Goal: Task Accomplishment & Management: Manage account settings

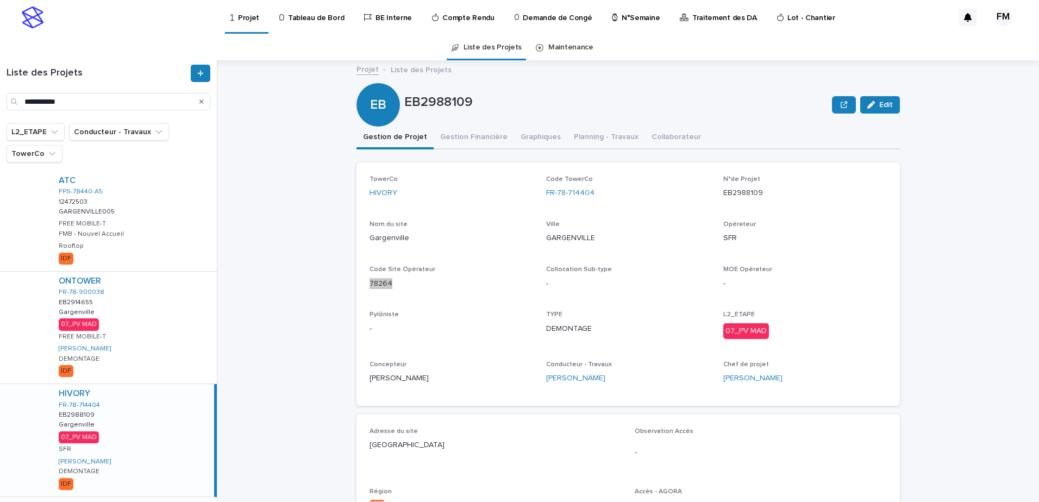
scroll to position [12, 0]
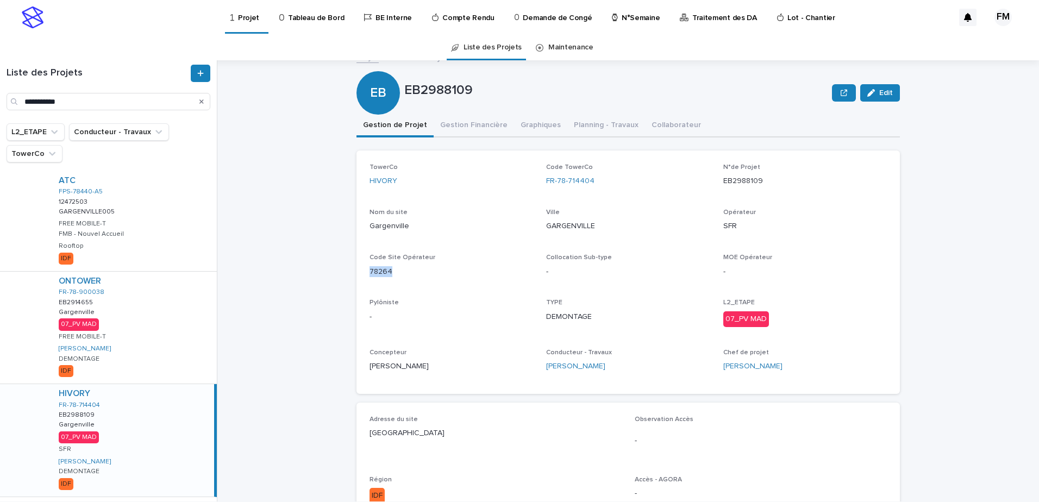
click at [244, 26] on link "Projet" at bounding box center [246, 16] width 35 height 32
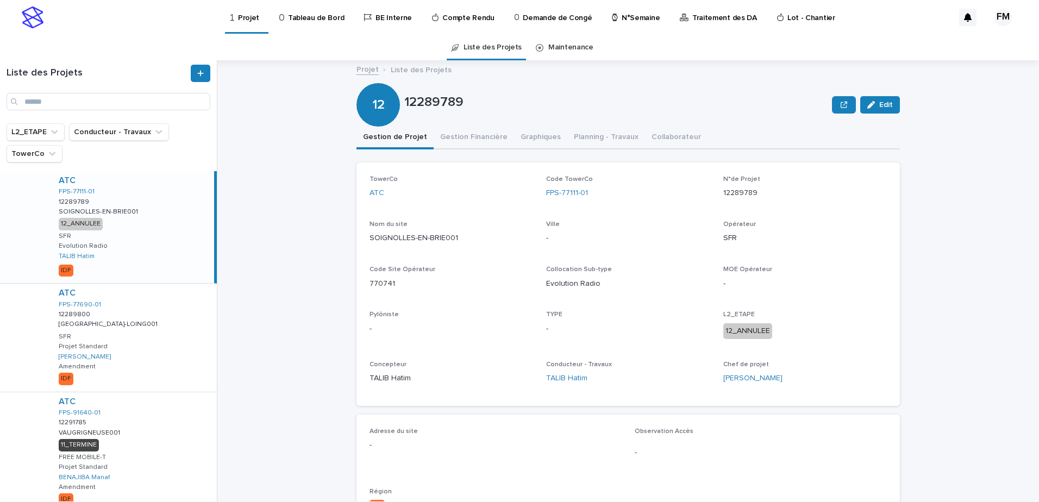
click at [323, 17] on p "Tableau de Bord" at bounding box center [316, 11] width 56 height 23
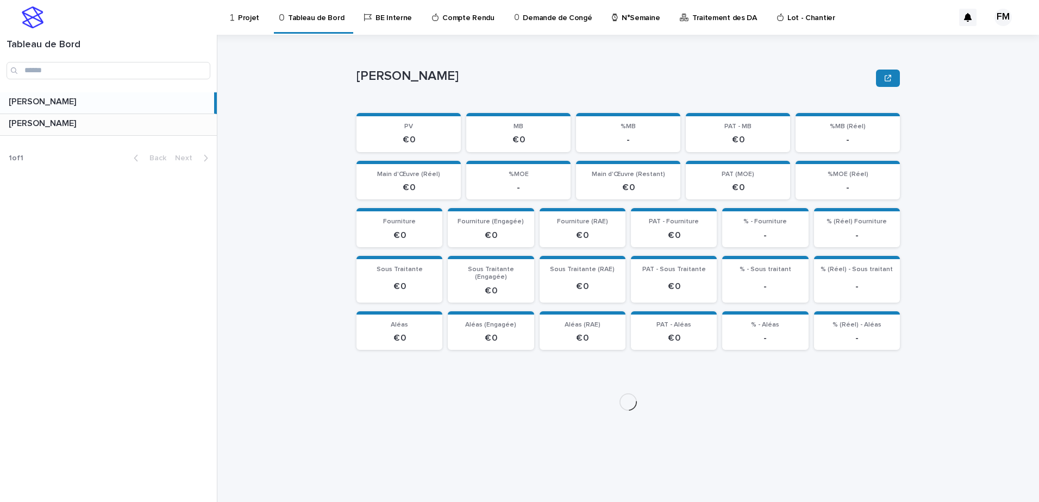
click at [151, 123] on p at bounding box center [111, 123] width 204 height 10
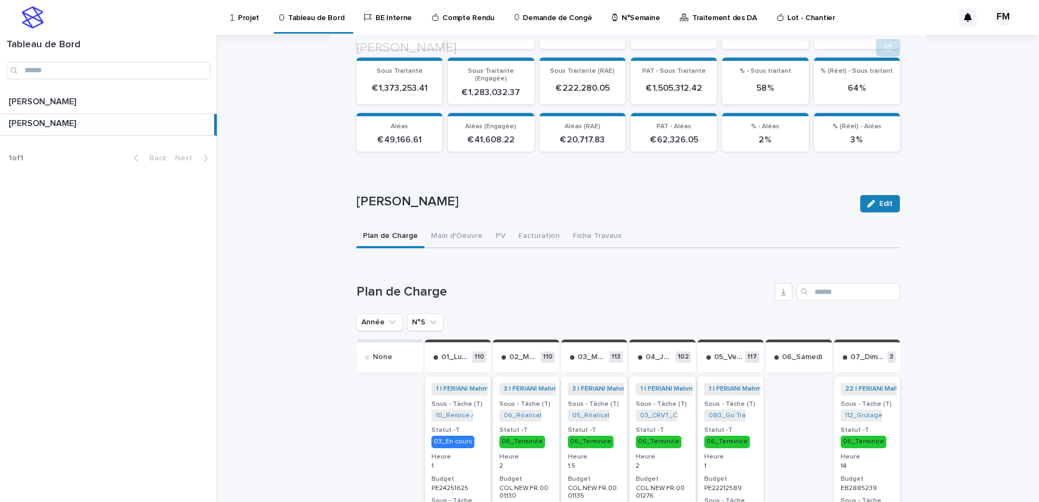
scroll to position [215, 0]
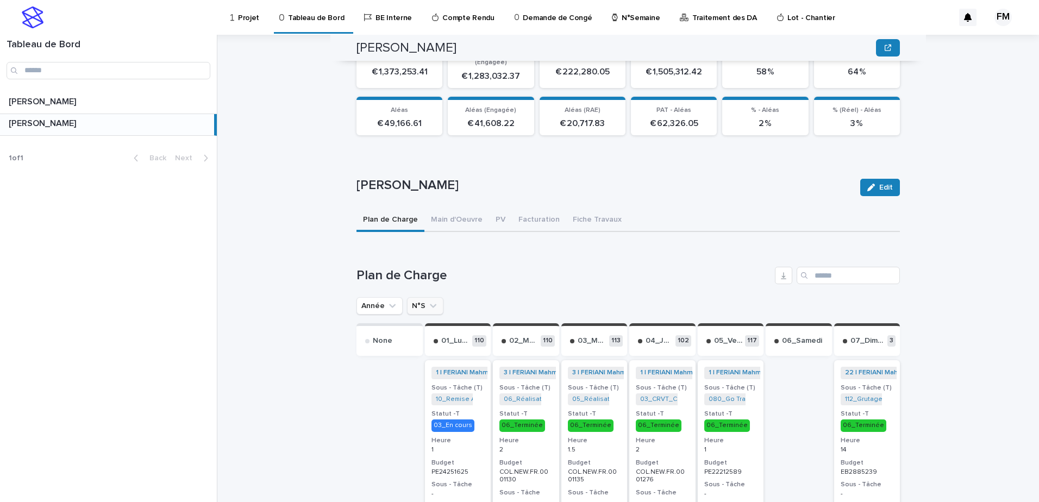
click at [428, 300] on icon "N°S" at bounding box center [433, 305] width 11 height 11
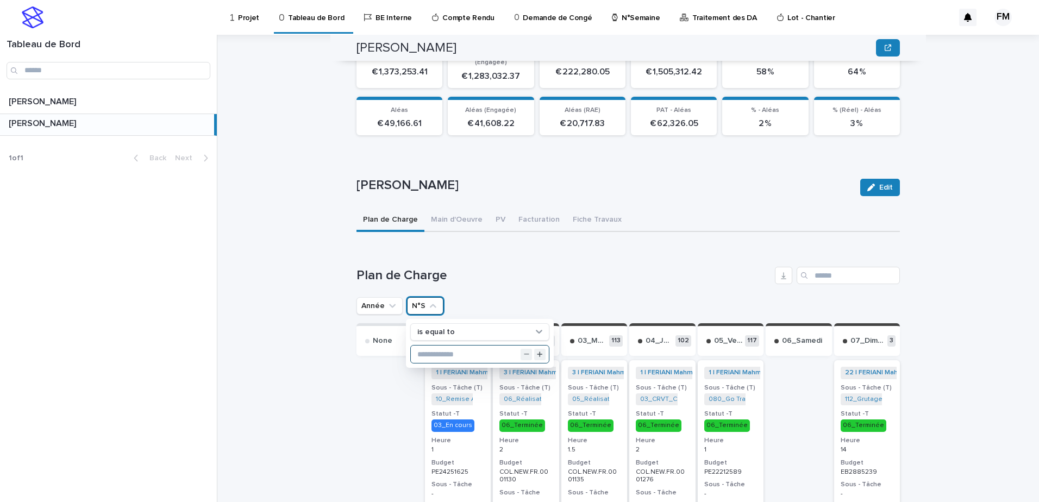
click at [440, 346] on input "text" at bounding box center [480, 354] width 138 height 17
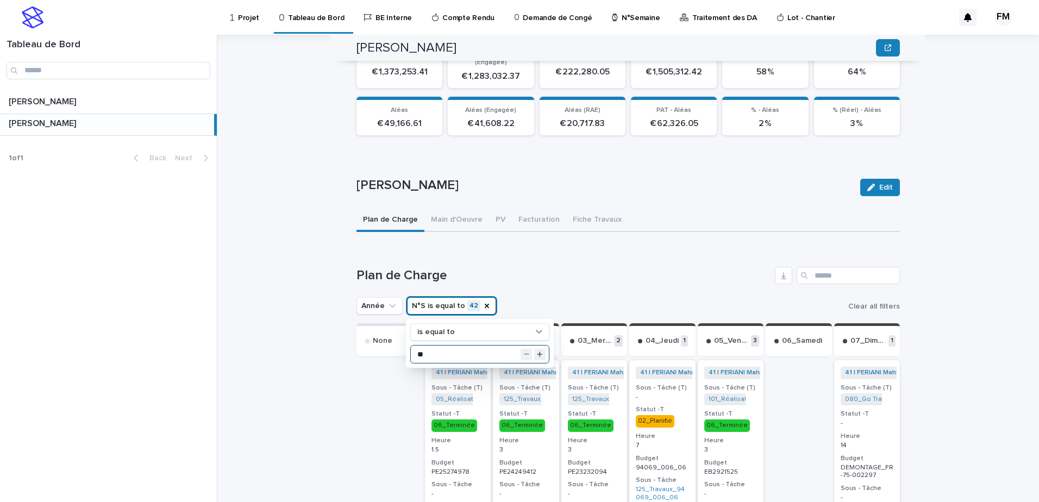
type input "**"
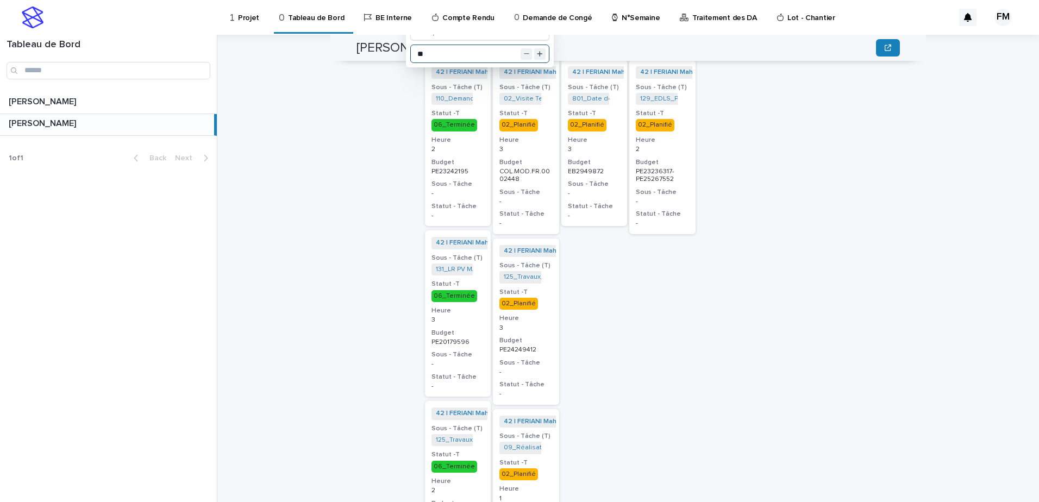
scroll to position [486, 0]
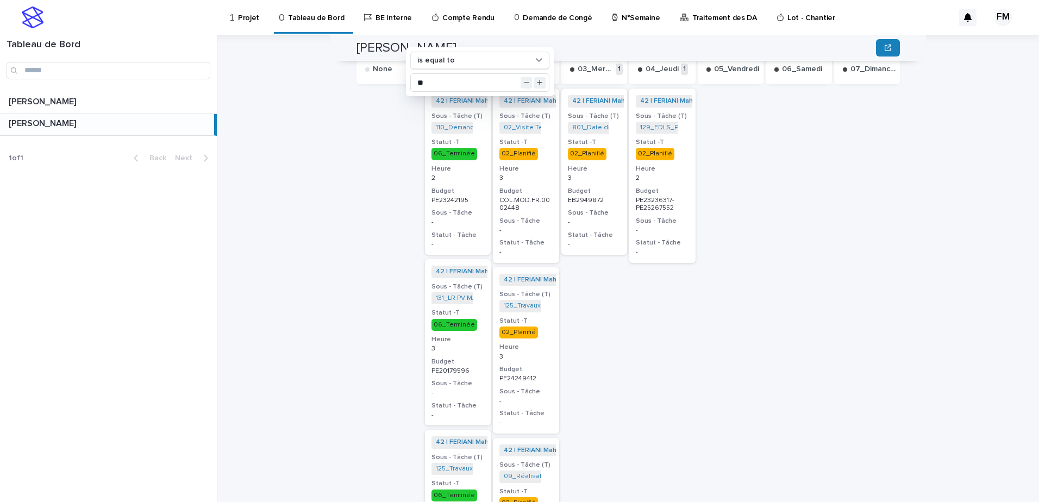
click at [671, 272] on div "42 | FERIANI Mahmoud | 2025 + 0 Sous - Tâche (T) 129_EDLS_PE21203522 + 0 Statut…" at bounding box center [662, 374] width 66 height 576
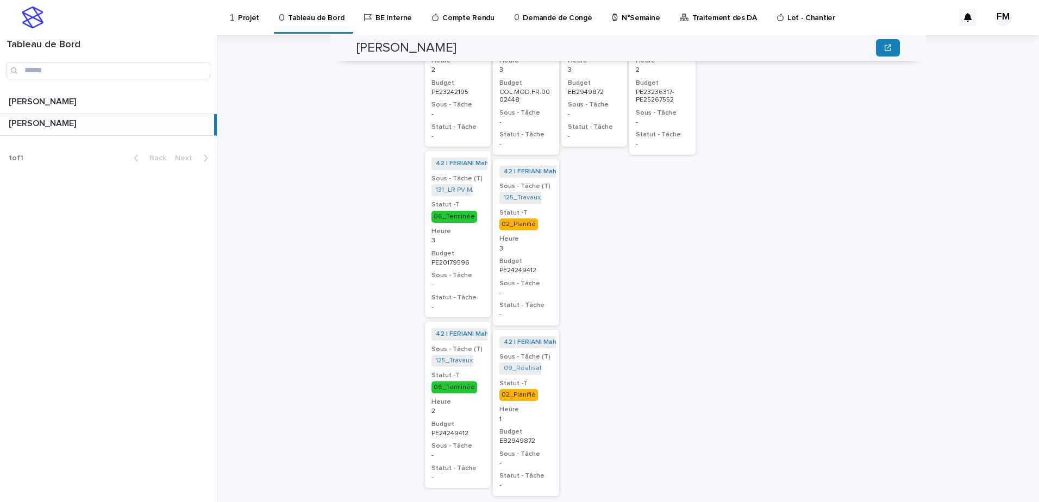
scroll to position [595, 0]
click at [542, 388] on p "02_Planifié" at bounding box center [525, 394] width 53 height 12
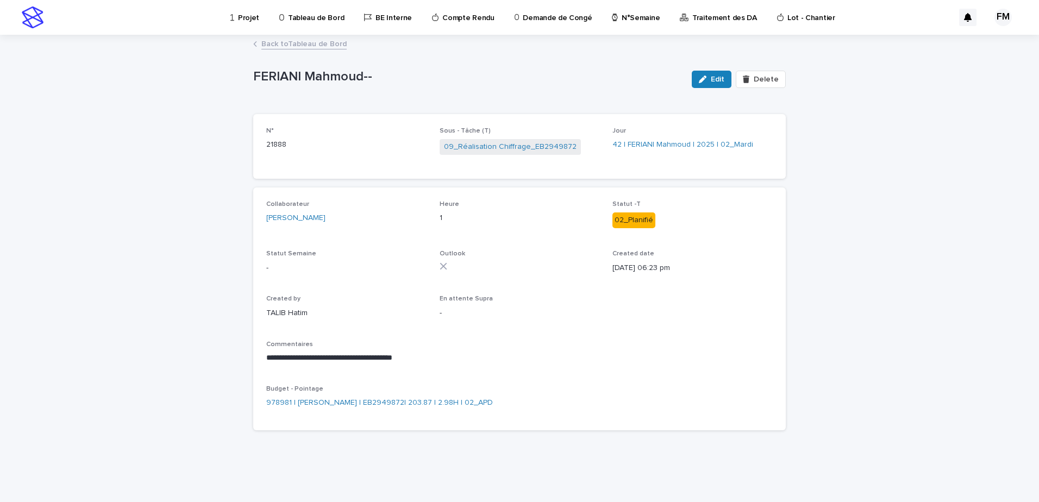
click at [299, 40] on link "Back to Tableau de Bord" at bounding box center [303, 43] width 85 height 12
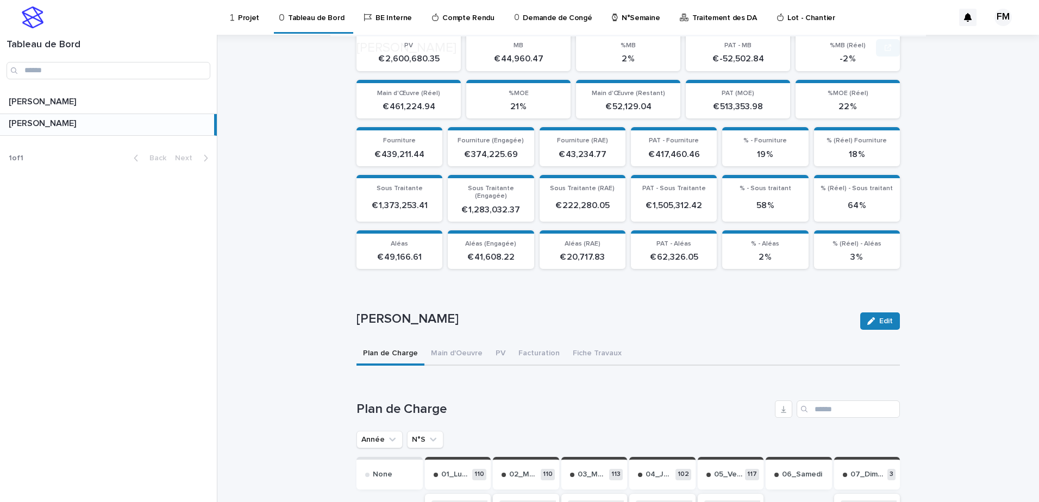
scroll to position [272, 0]
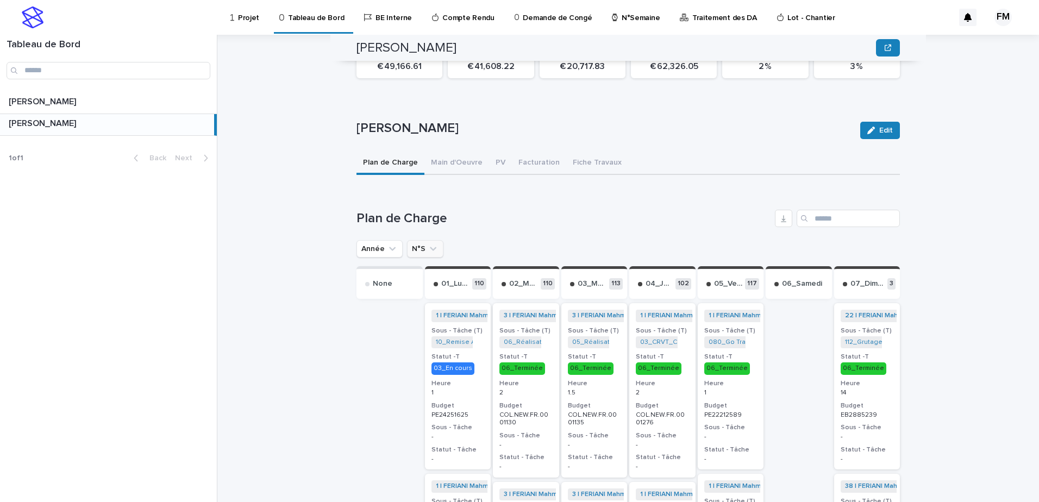
click at [433, 245] on button "N°S" at bounding box center [425, 248] width 36 height 17
click at [428, 243] on icon "N°S" at bounding box center [433, 248] width 11 height 11
click at [428, 246] on icon "N°S" at bounding box center [433, 248] width 11 height 11
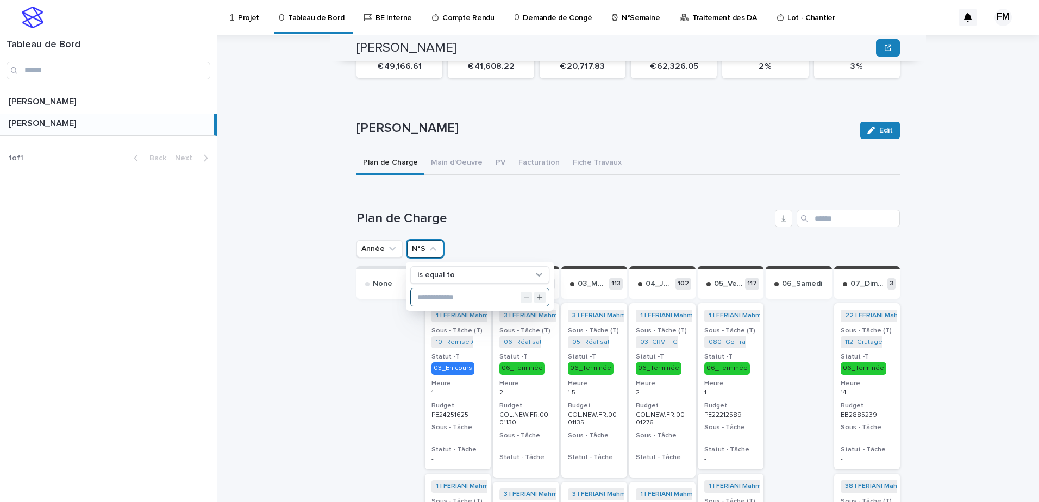
click at [462, 289] on input "text" at bounding box center [480, 297] width 138 height 17
type input "**"
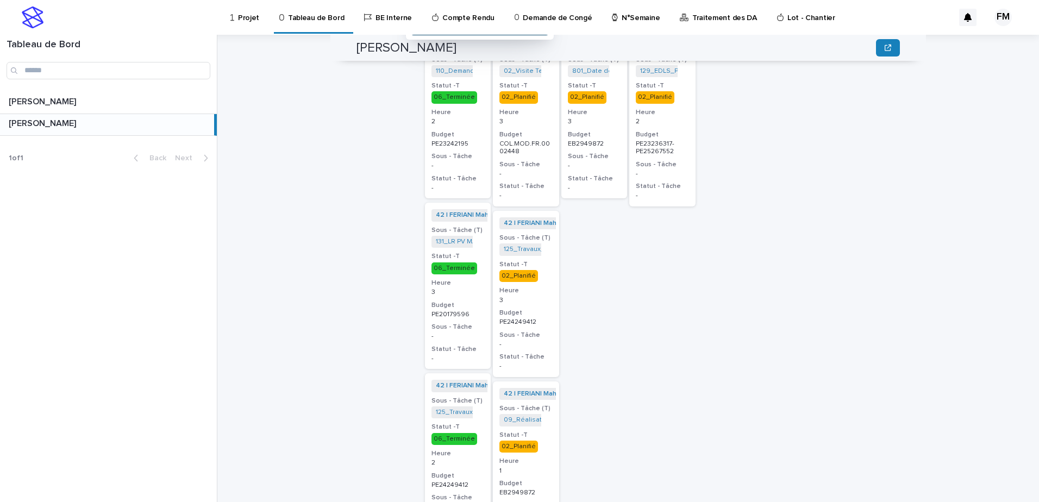
scroll to position [543, 0]
click at [530, 318] on p "PE24249412" at bounding box center [525, 322] width 53 height 8
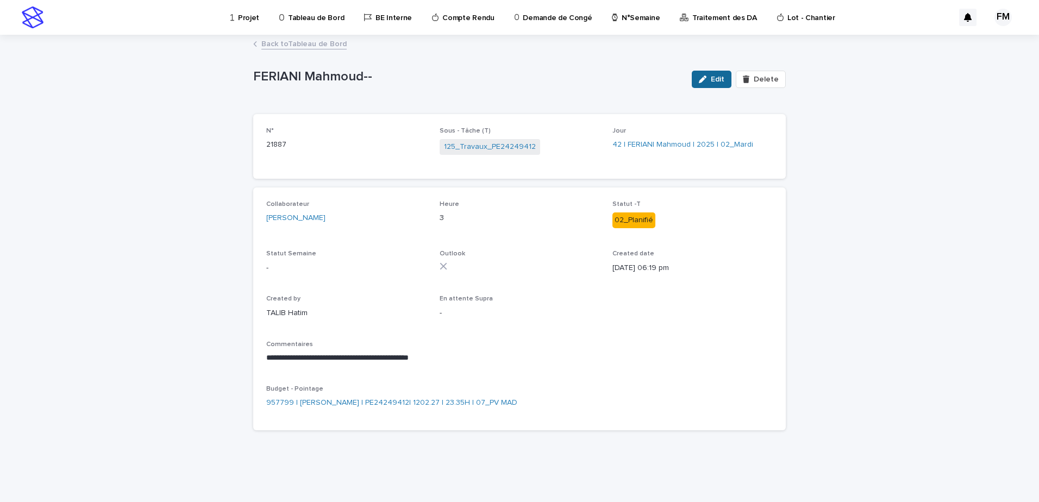
click at [716, 78] on span "Edit" at bounding box center [718, 80] width 14 height 8
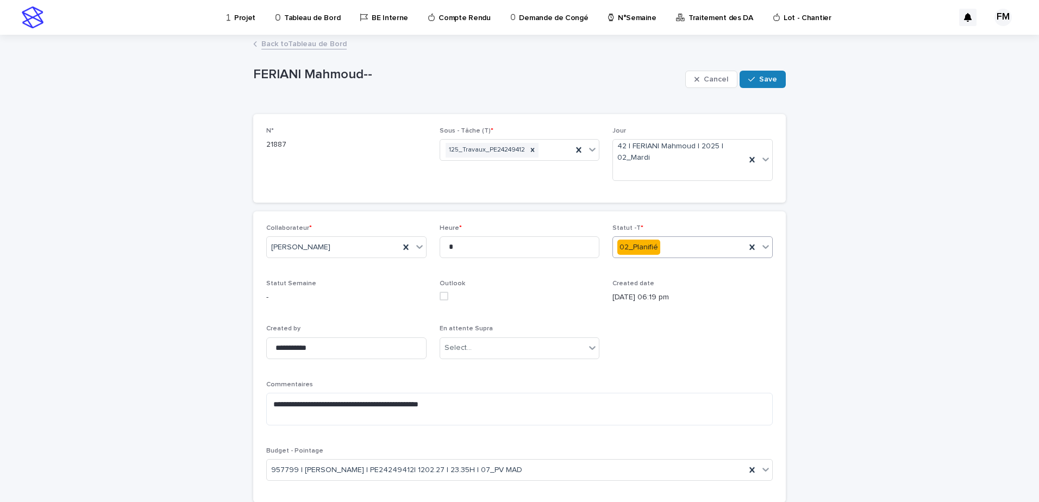
click at [676, 250] on div "02_Planifié" at bounding box center [679, 248] width 133 height 18
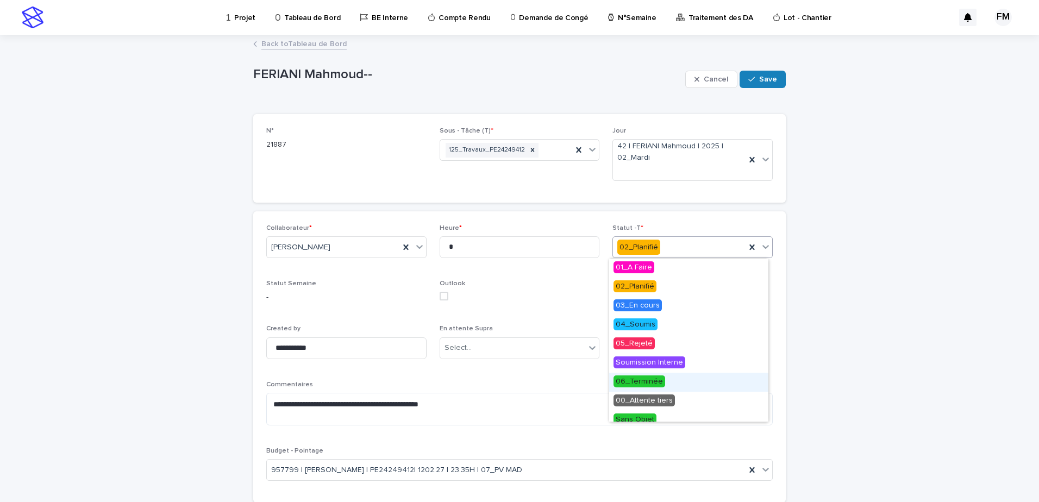
click at [661, 387] on span "06_Terminée" at bounding box center [639, 381] width 52 height 12
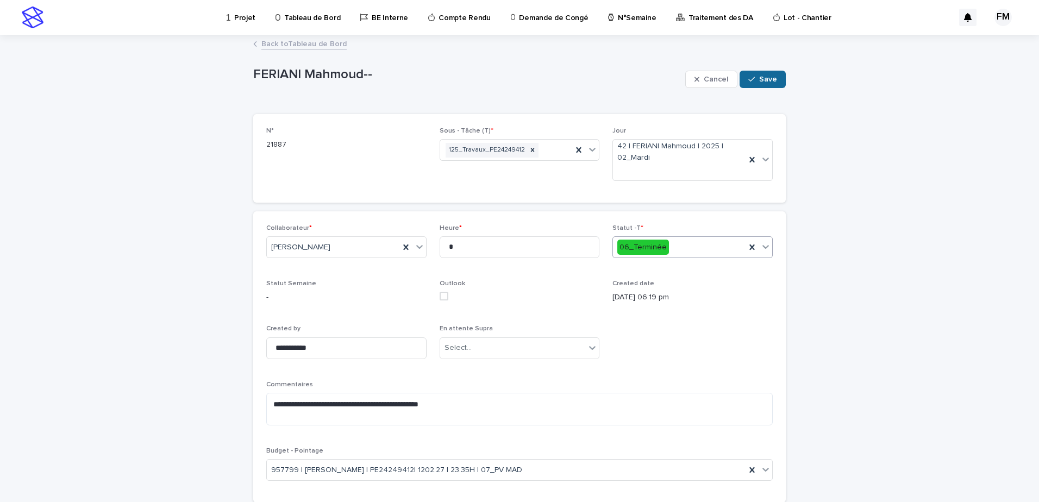
click at [769, 82] on span "Save" at bounding box center [768, 80] width 18 height 8
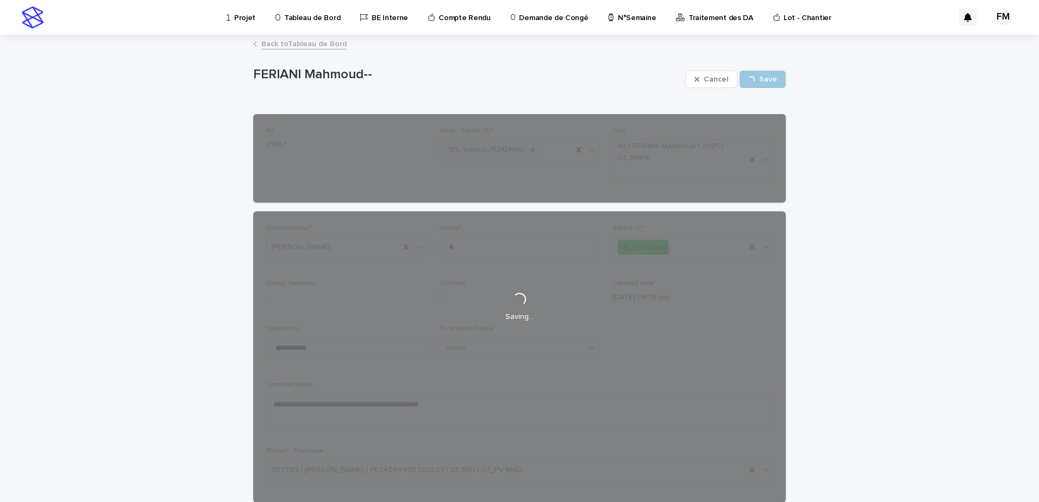
click at [314, 40] on link "Back to Tableau de Bord" at bounding box center [303, 43] width 85 height 12
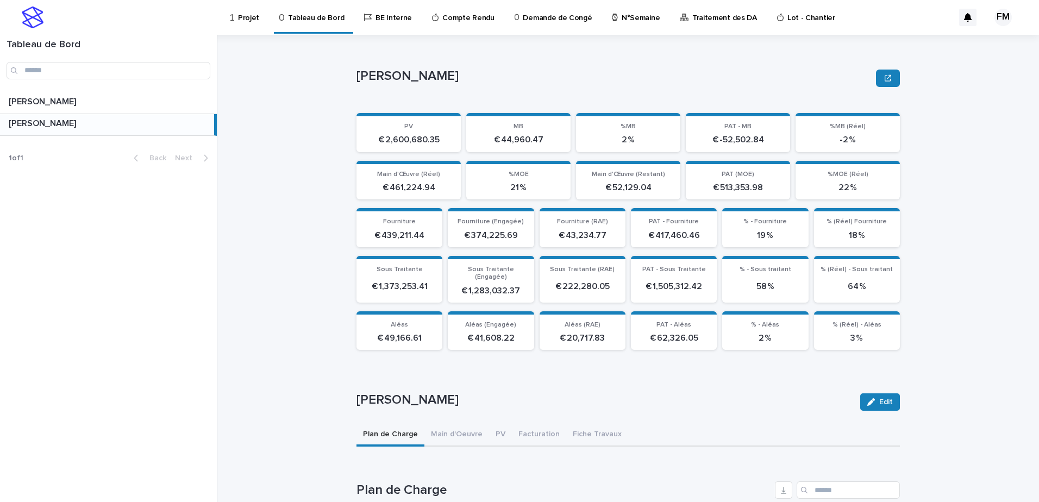
click at [544, 294] on section "Sous Traitante (RAE) € 222,280.05" at bounding box center [583, 279] width 86 height 47
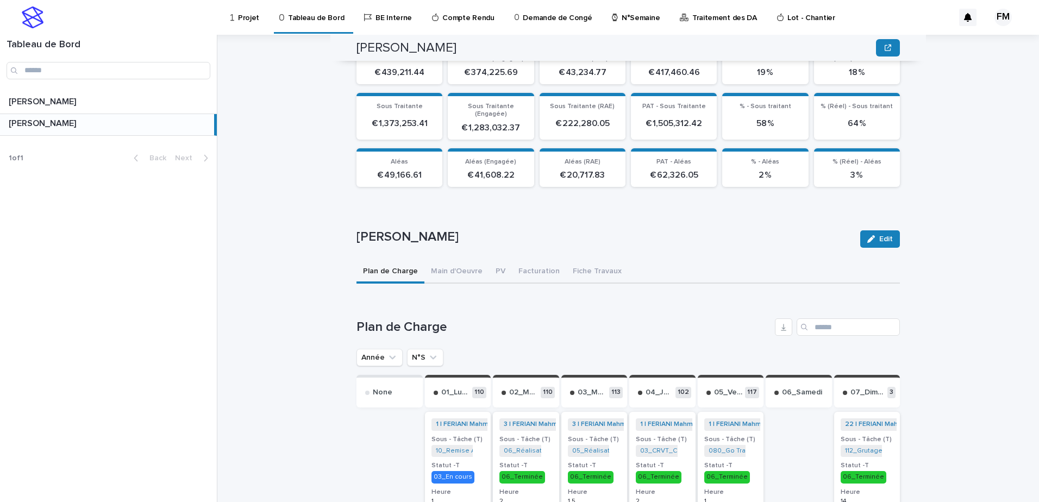
scroll to position [204, 0]
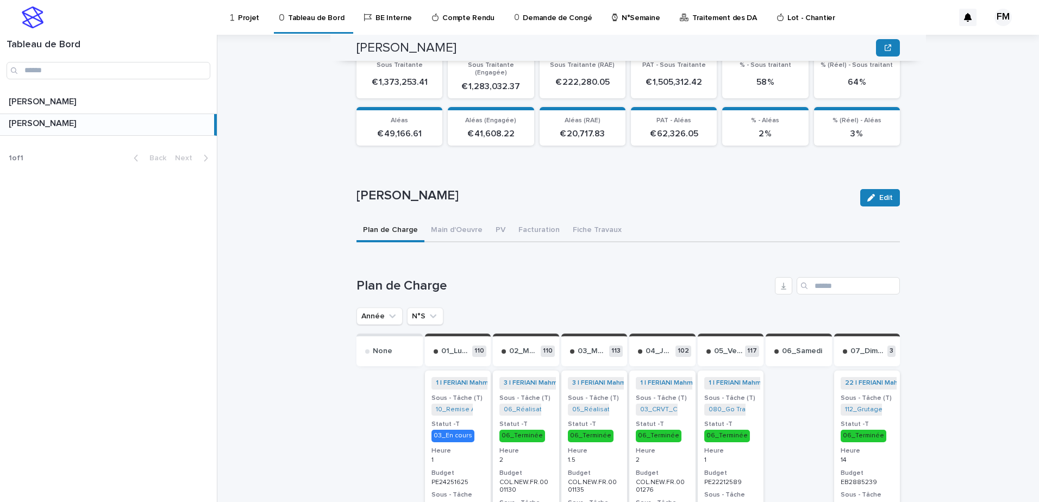
click at [418, 308] on button "N°S" at bounding box center [425, 316] width 36 height 17
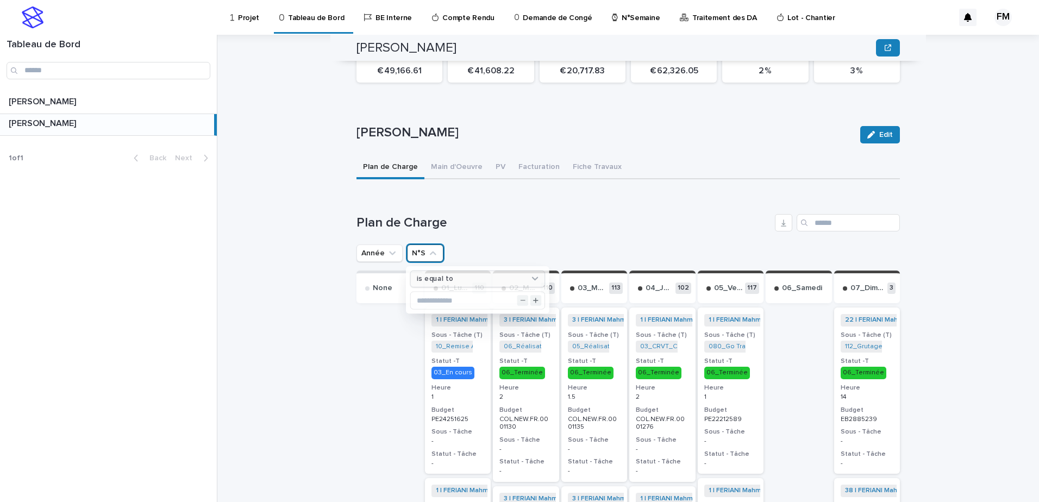
scroll to position [272, 0]
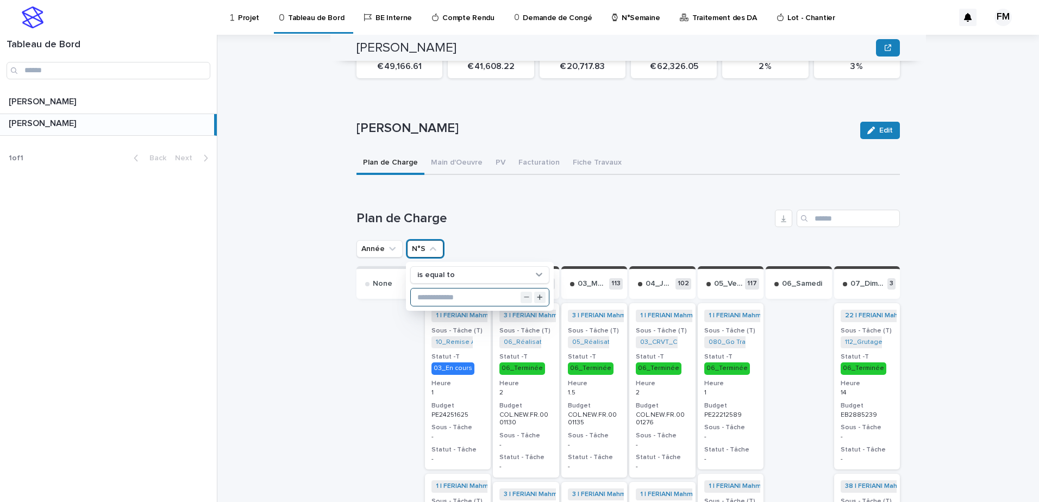
click at [431, 294] on input "text" at bounding box center [480, 297] width 138 height 17
type input "**"
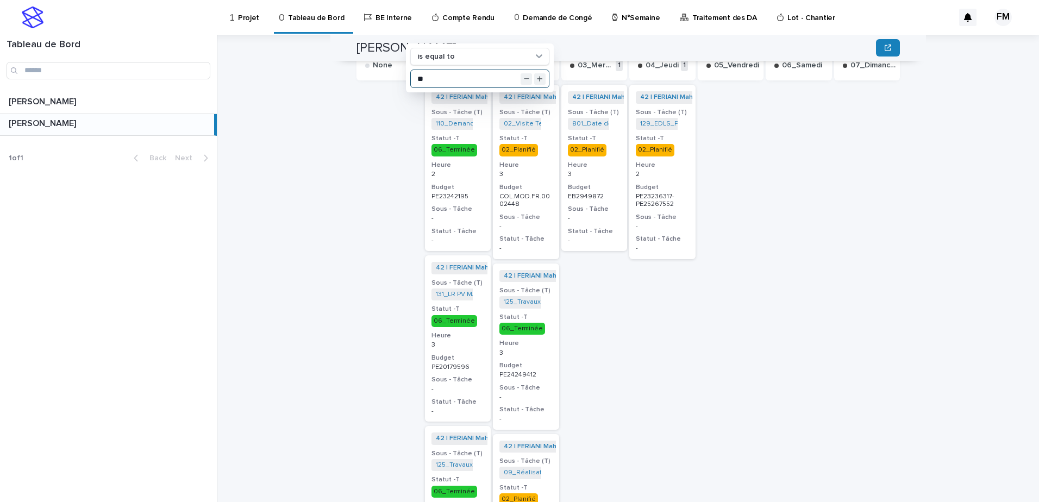
scroll to position [489, 0]
click at [532, 236] on h3 "Statut - Tâche" at bounding box center [525, 240] width 53 height 9
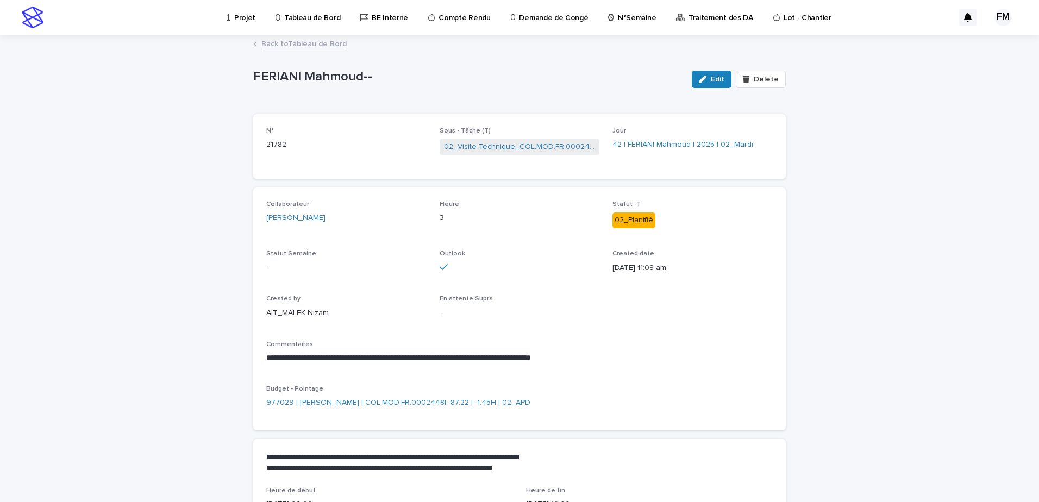
click at [706, 89] on div "Edit Delete" at bounding box center [736, 79] width 98 height 43
click at [706, 85] on button "Edit" at bounding box center [712, 79] width 40 height 17
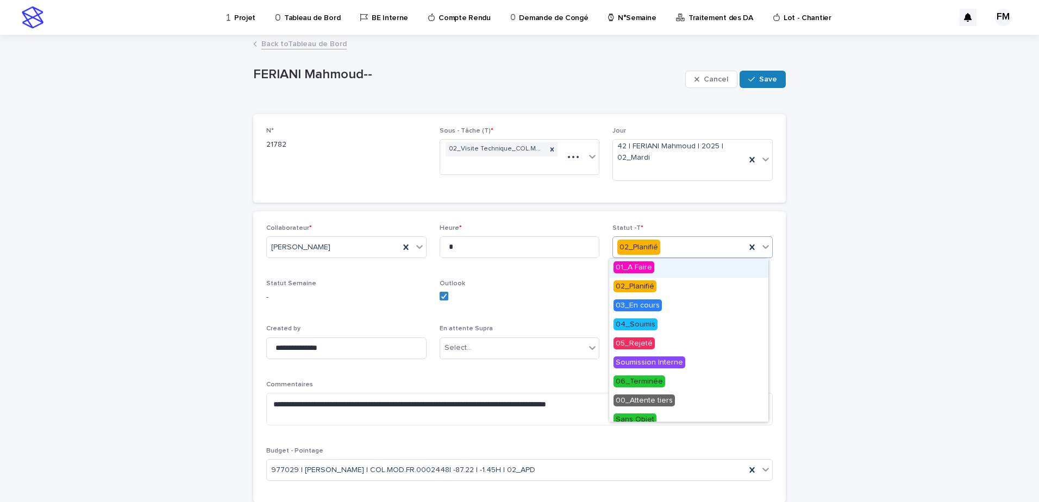
click at [665, 255] on div "02_Planifié" at bounding box center [679, 248] width 133 height 18
click at [653, 386] on span "06_Terminée" at bounding box center [639, 381] width 52 height 12
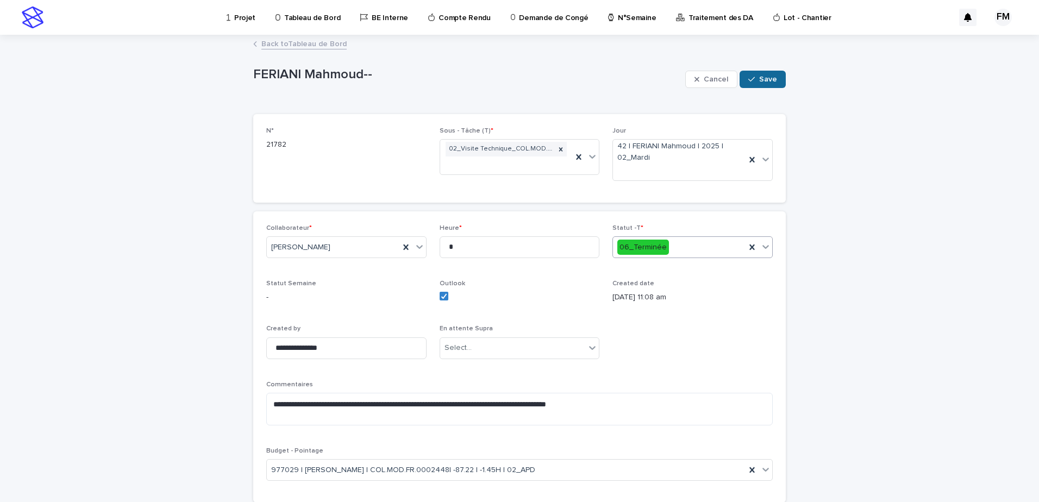
click at [756, 87] on button "Save" at bounding box center [762, 79] width 46 height 17
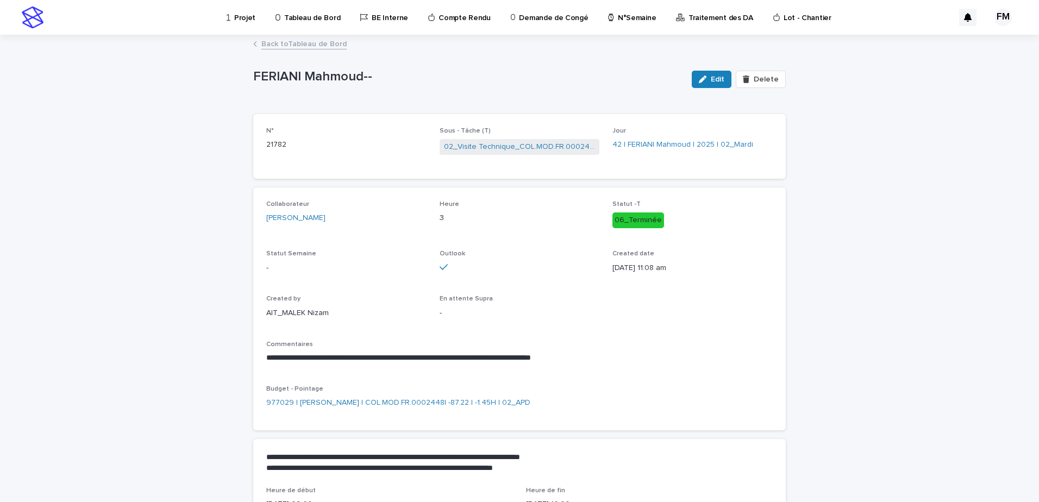
click at [248, 20] on p "Projet" at bounding box center [244, 11] width 21 height 23
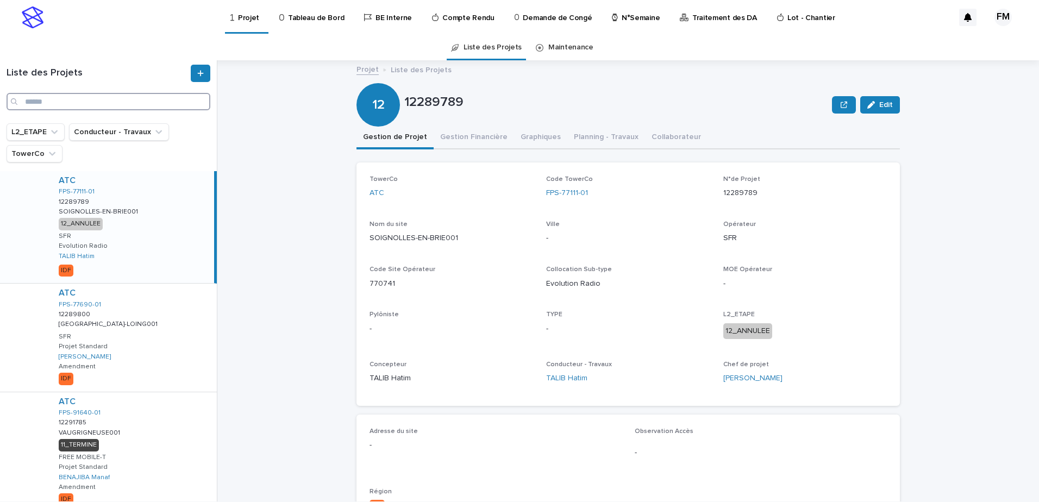
click at [84, 104] on input "Search" at bounding box center [109, 101] width 204 height 17
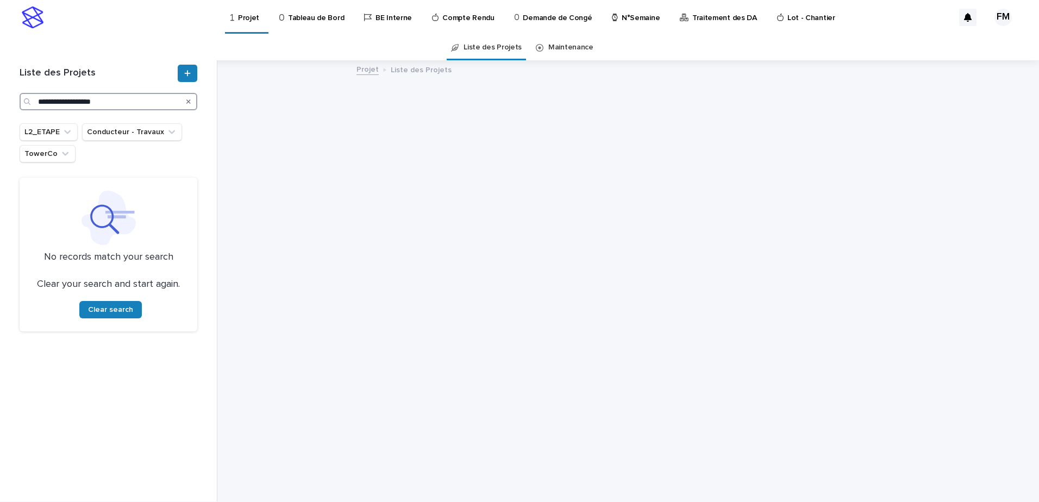
drag, startPoint x: 93, startPoint y: 105, endPoint x: 100, endPoint y: 98, distance: 9.6
click at [100, 98] on input "**********" at bounding box center [109, 101] width 178 height 17
type input "*"
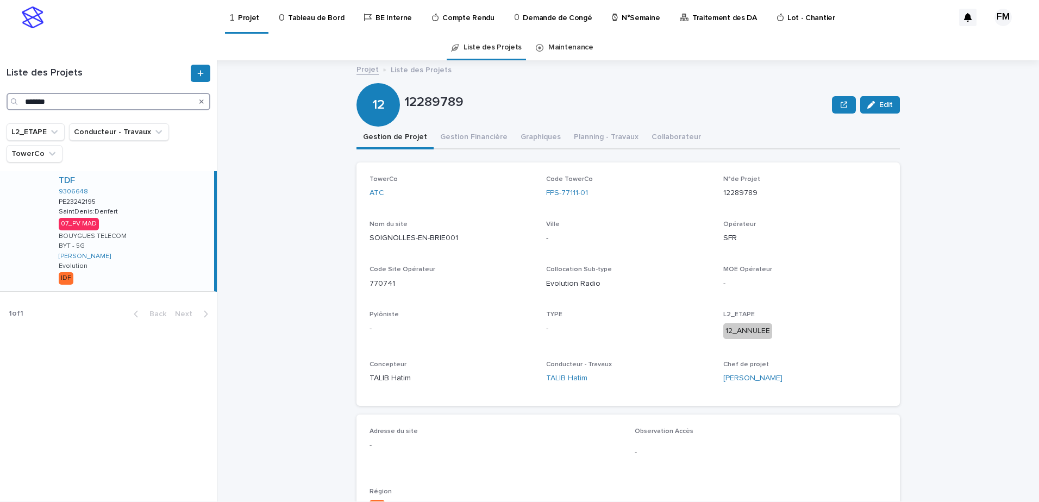
type input "*******"
click at [120, 215] on div "TDF 9306648 PE23242195 PE23242195 SaintDenis:Denfert SaintDenis:Denfert 07_PV M…" at bounding box center [132, 231] width 164 height 120
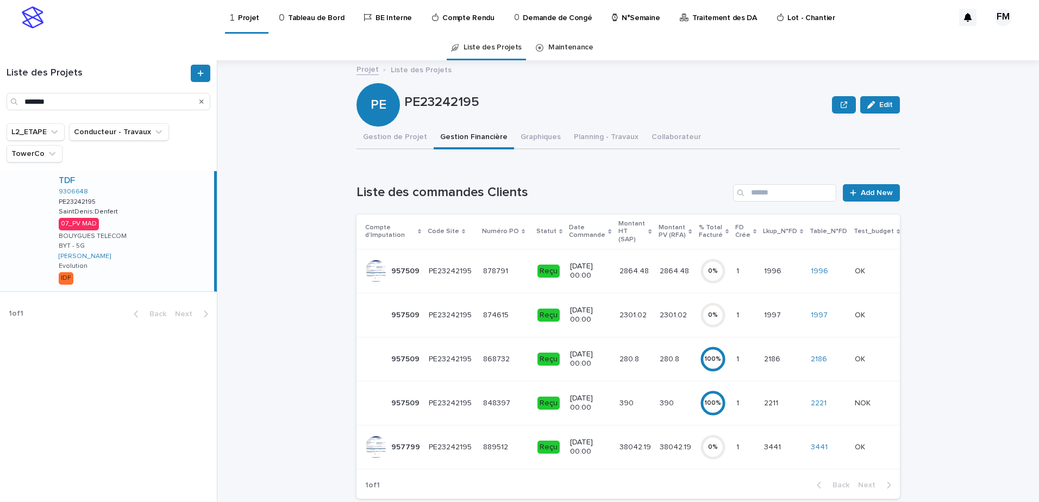
click at [670, 444] on div "38042.19 38042.19" at bounding box center [676, 447] width 32 height 18
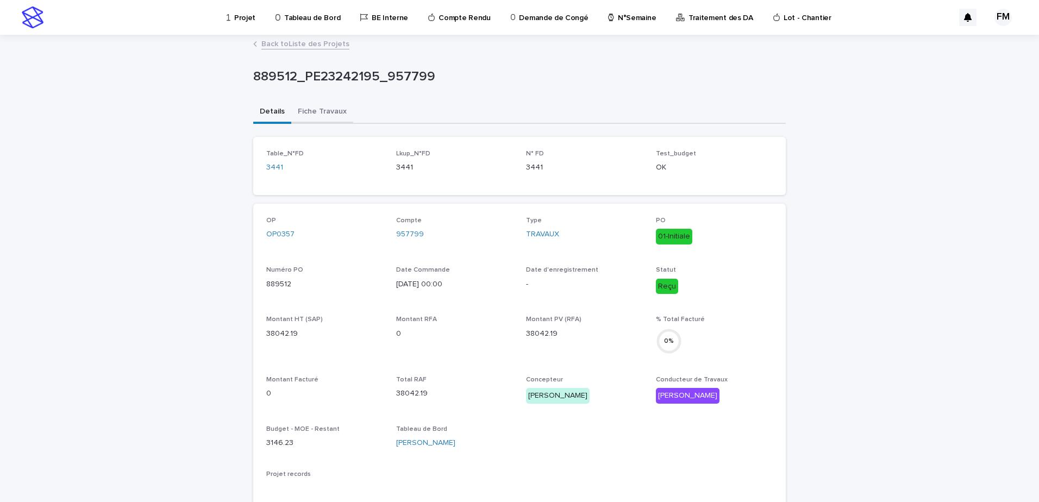
click at [343, 106] on button "Fiche Travaux" at bounding box center [322, 112] width 62 height 23
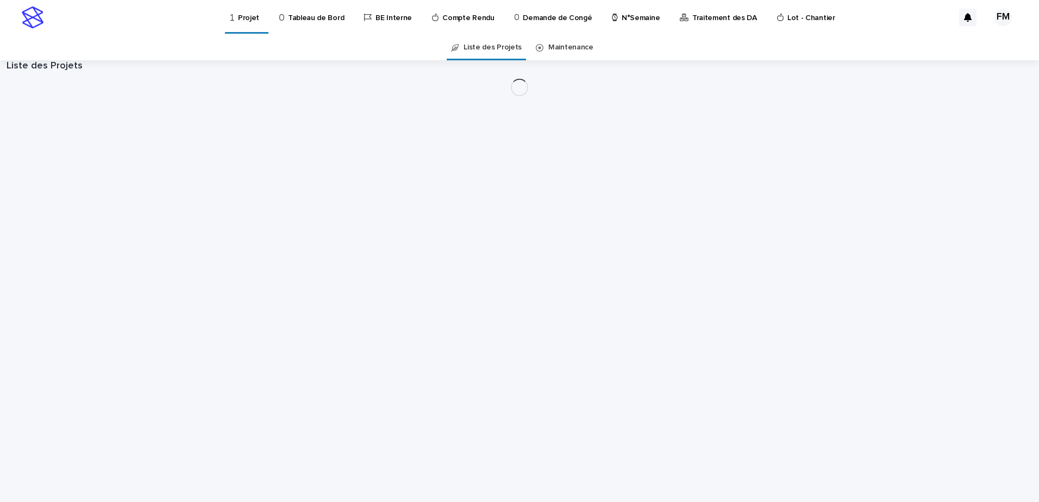
click at [243, 26] on link "Projet" at bounding box center [246, 16] width 35 height 32
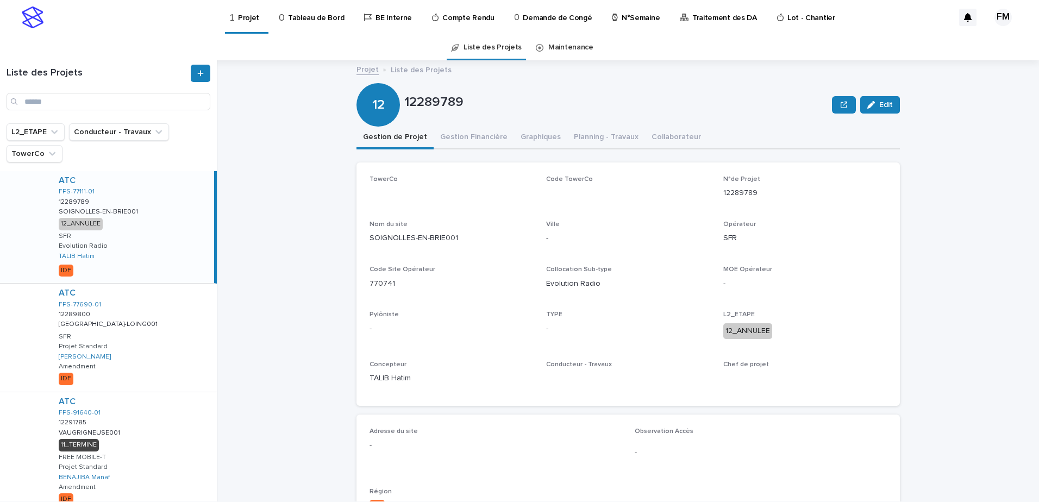
click at [623, 12] on p "N°Semaine" at bounding box center [641, 11] width 38 height 23
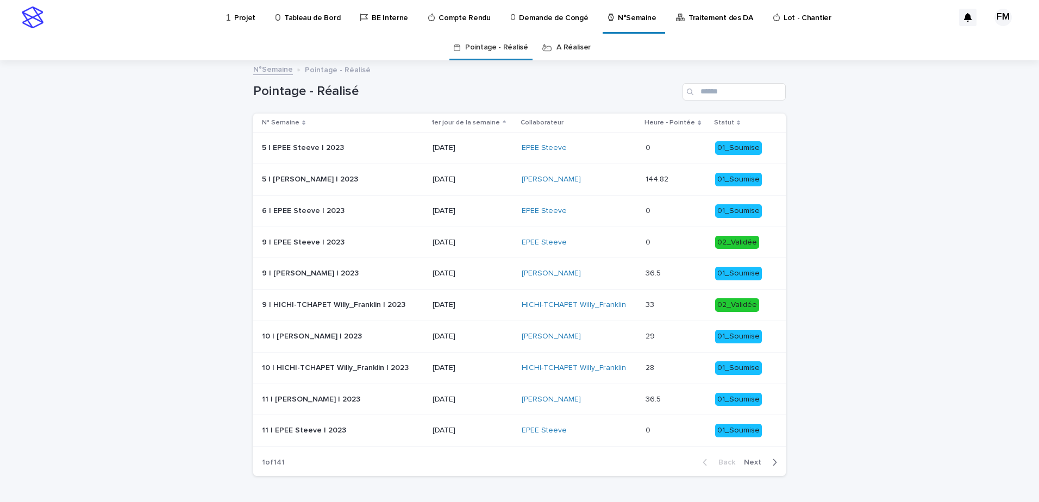
click at [519, 16] on p "Demande de Congé" at bounding box center [553, 11] width 69 height 23
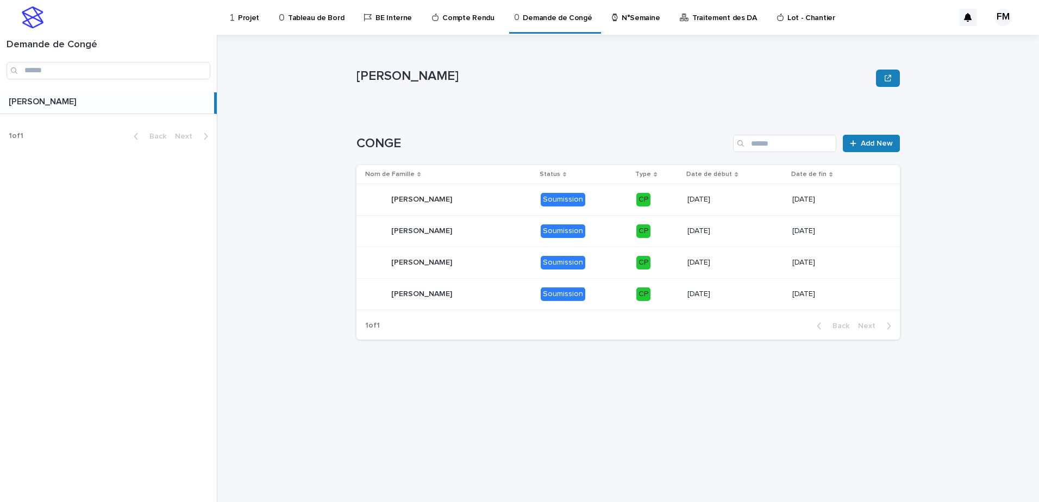
click at [619, 296] on p "Soumission" at bounding box center [584, 294] width 87 height 14
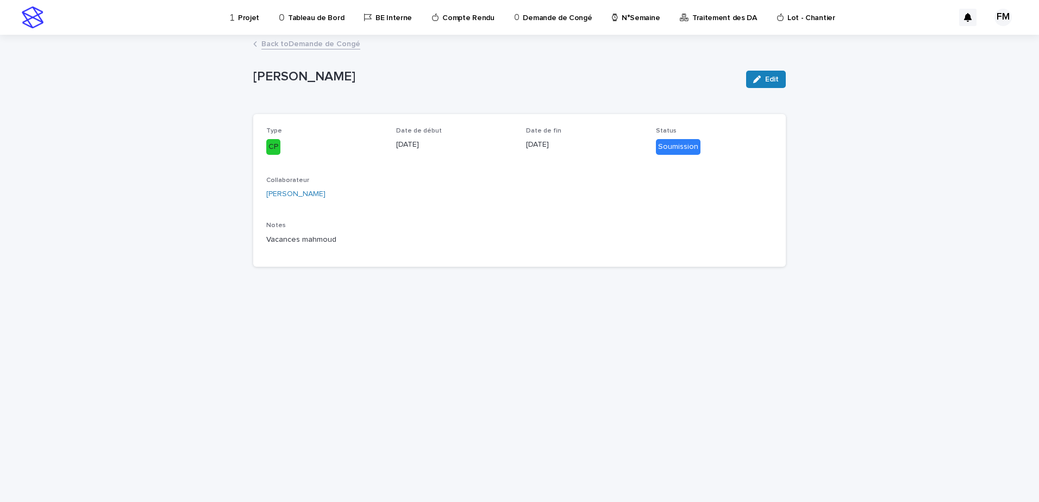
click at [247, 24] on link "Projet" at bounding box center [246, 17] width 35 height 34
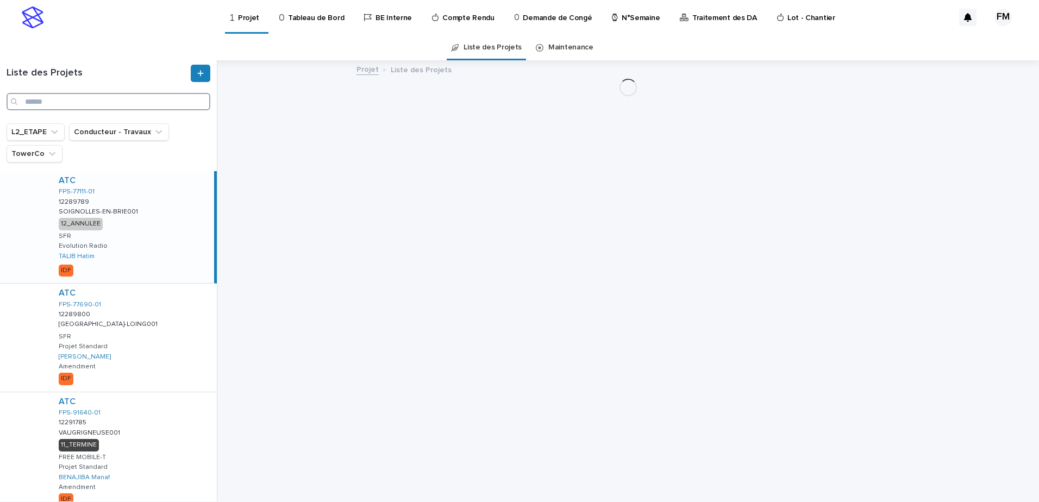
click at [55, 103] on input "Search" at bounding box center [109, 101] width 204 height 17
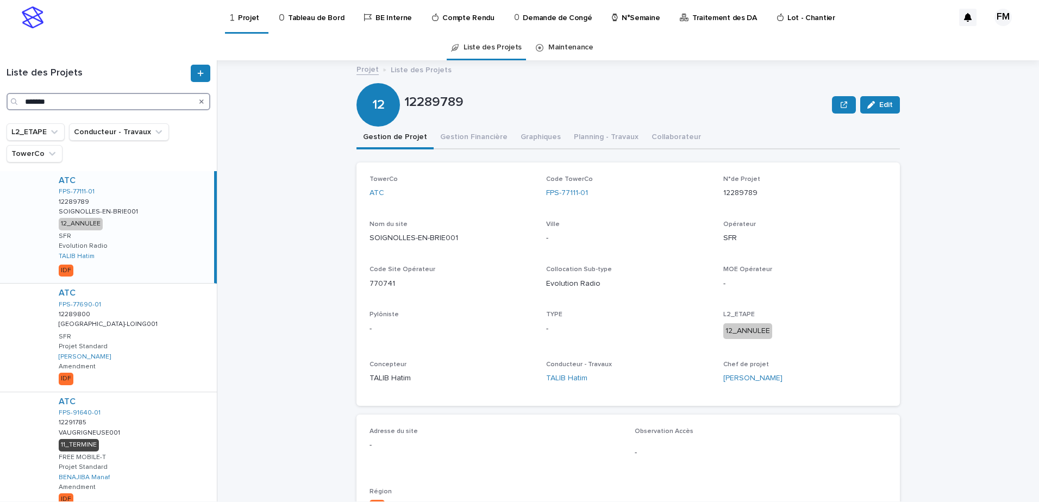
type input "*******"
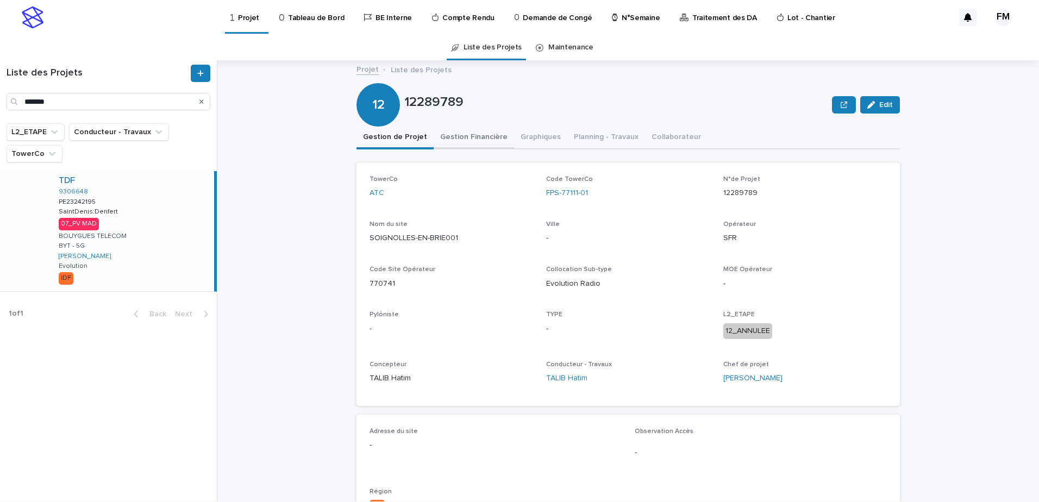
click at [450, 147] on button "Gestion Financière" at bounding box center [474, 138] width 80 height 23
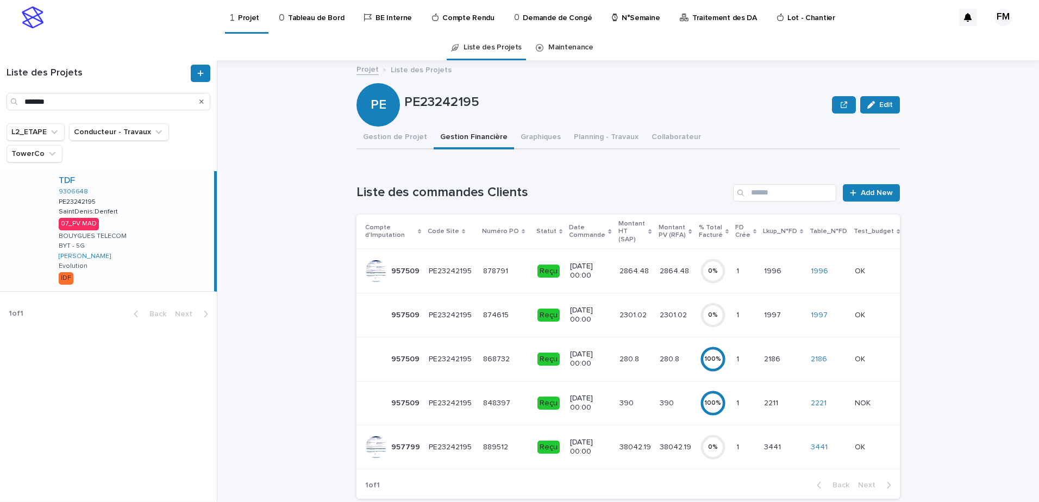
click at [655, 437] on td "38042.19 38042.19" at bounding box center [675, 447] width 40 height 44
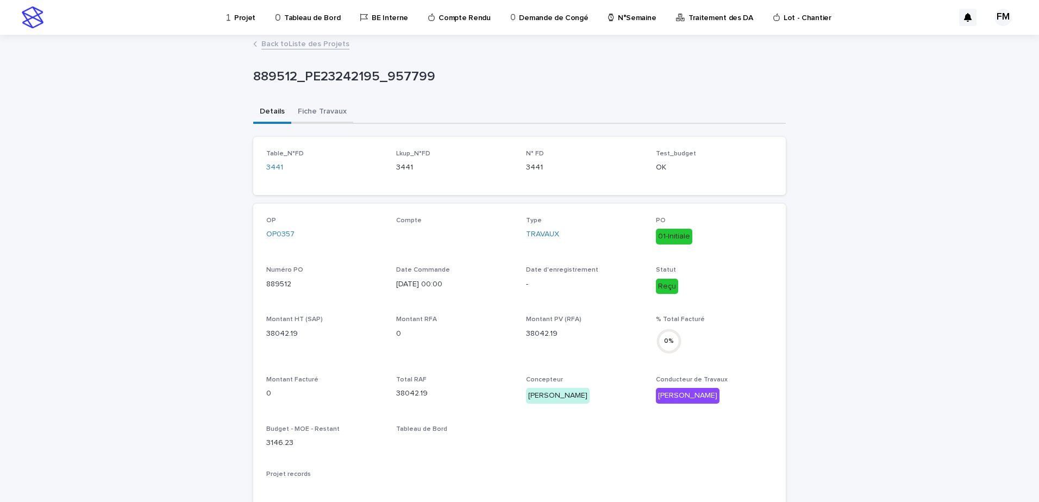
click at [310, 121] on button "Fiche Travaux" at bounding box center [322, 112] width 62 height 23
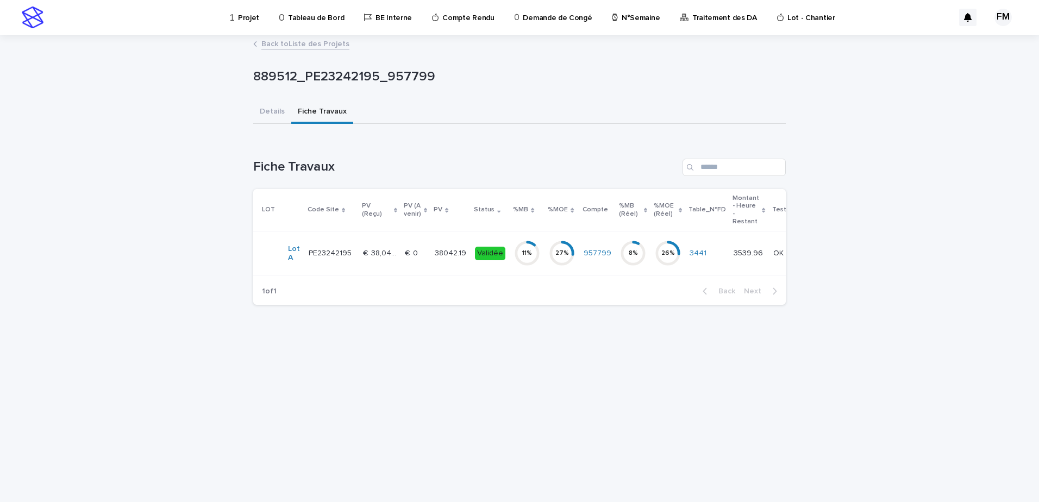
click at [406, 258] on p "€  0" at bounding box center [412, 252] width 15 height 11
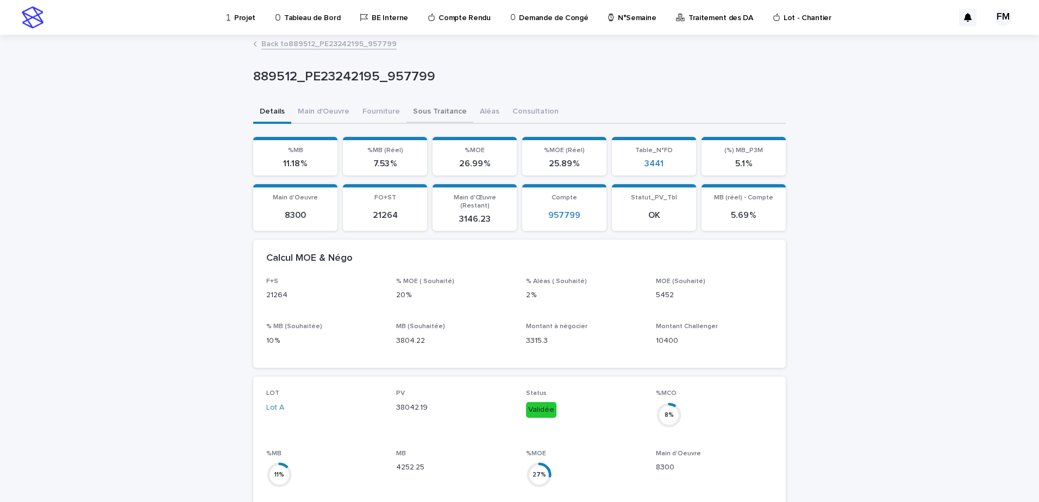
click at [400, 115] on div "Details Main d'Oeuvre Fourniture Sous Traitance Aléas Consultation" at bounding box center [519, 112] width 532 height 23
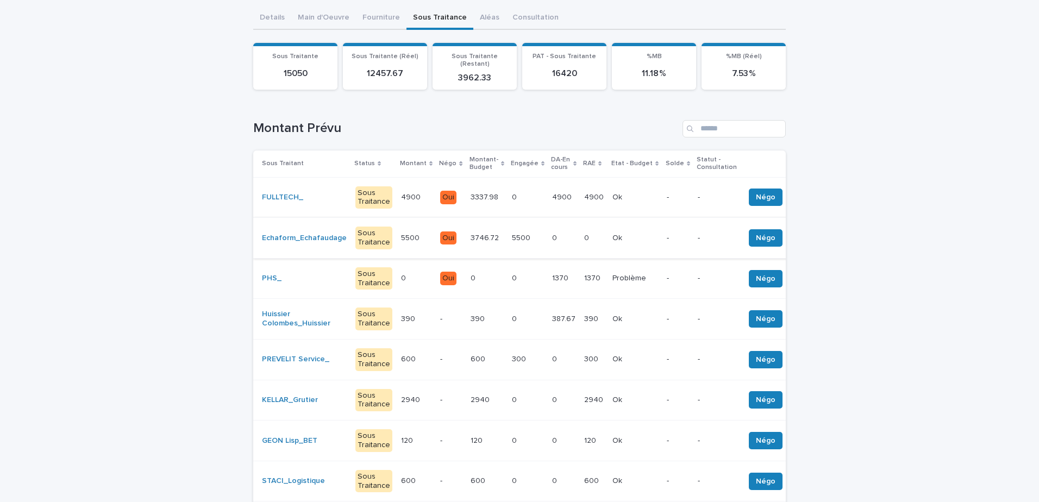
scroll to position [109, 0]
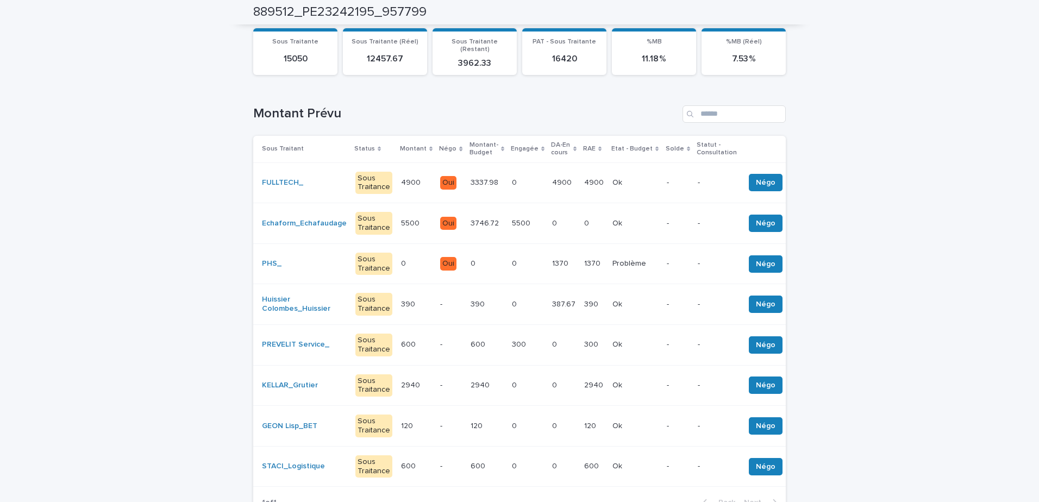
click at [403, 261] on div "0 0" at bounding box center [416, 264] width 30 height 18
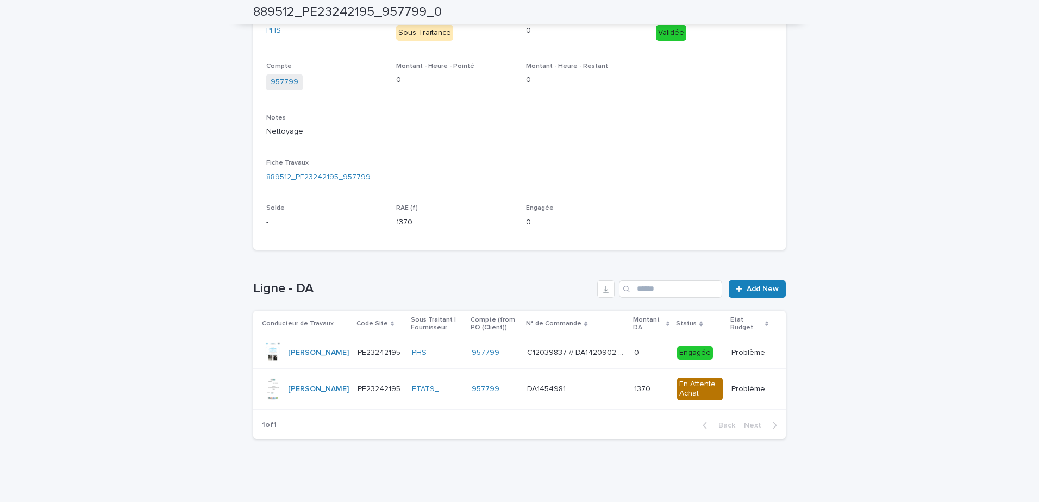
scroll to position [206, 0]
click at [576, 399] on td "DA1454981 DA1454981" at bounding box center [576, 389] width 106 height 41
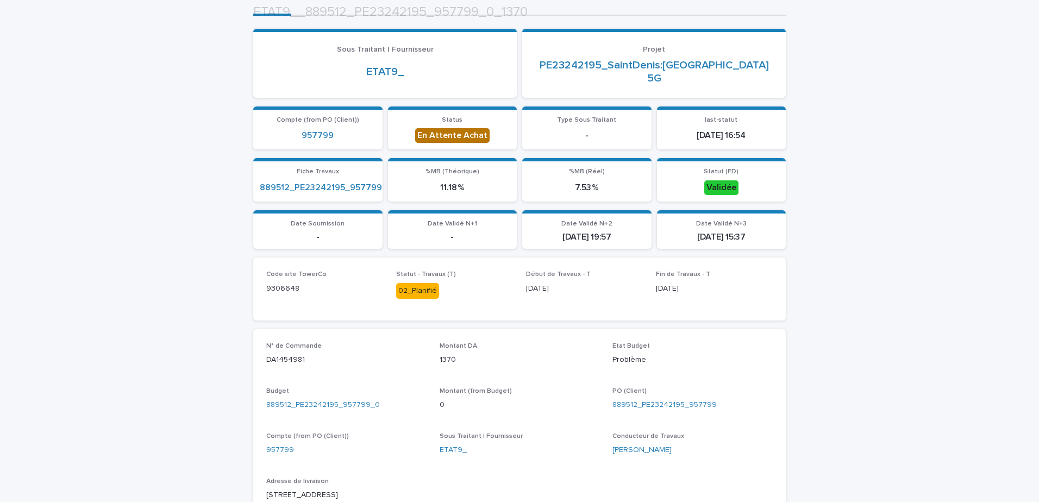
scroll to position [109, 0]
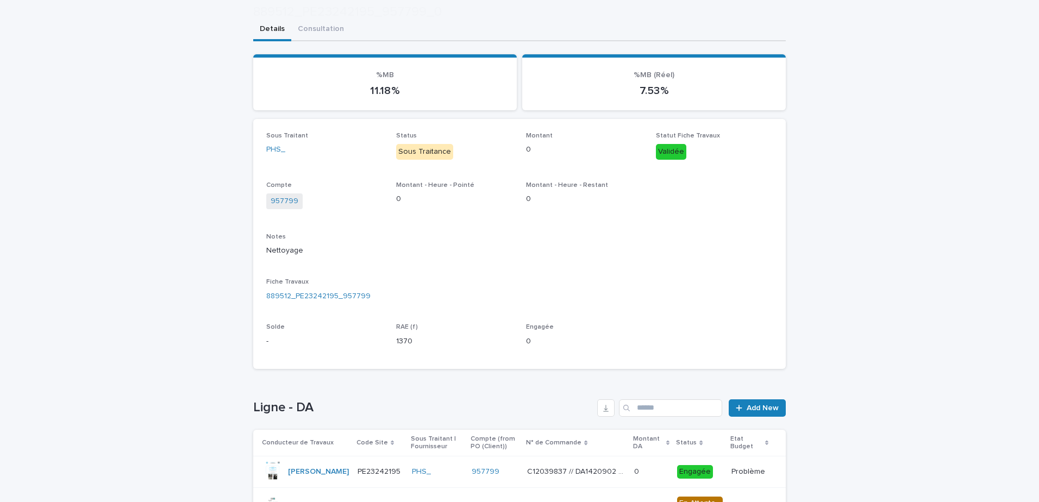
scroll to position [206, 0]
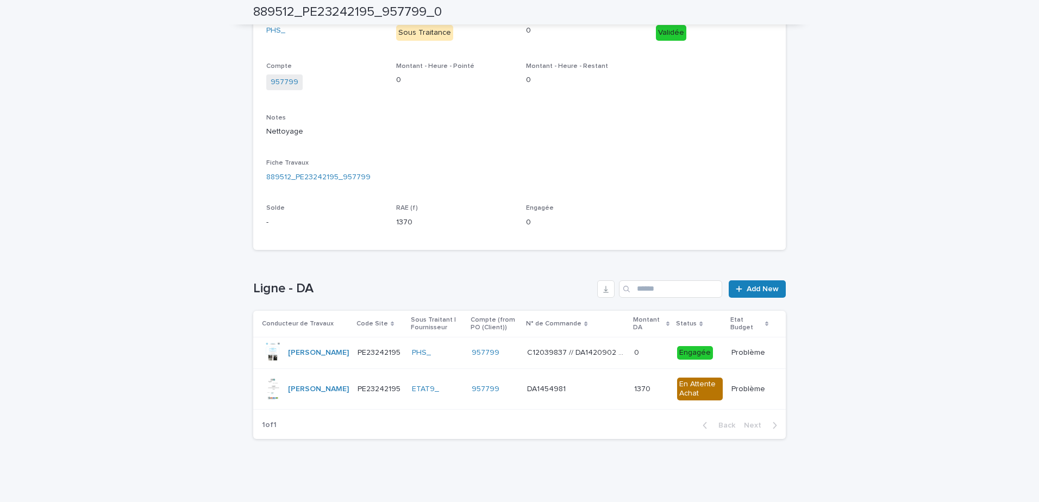
click at [560, 392] on p at bounding box center [576, 389] width 98 height 9
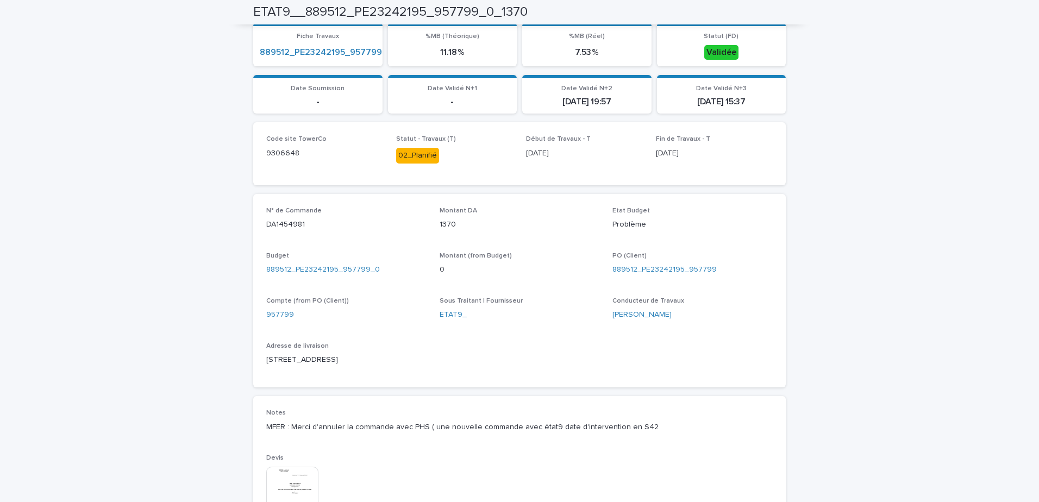
scroll to position [262, 0]
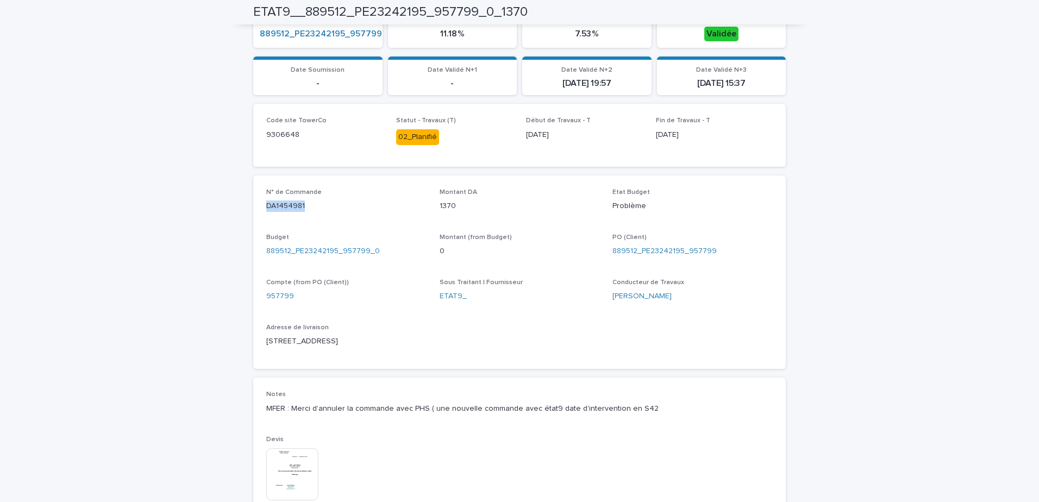
drag, startPoint x: 299, startPoint y: 206, endPoint x: 236, endPoint y: 208, distance: 63.0
click at [236, 208] on div "Loading... Saving… Loading... Saving… ETAT9__889512_PE23242195_957799_0_1370 ET…" at bounding box center [519, 247] width 1039 height 946
copy p "DA1454981"
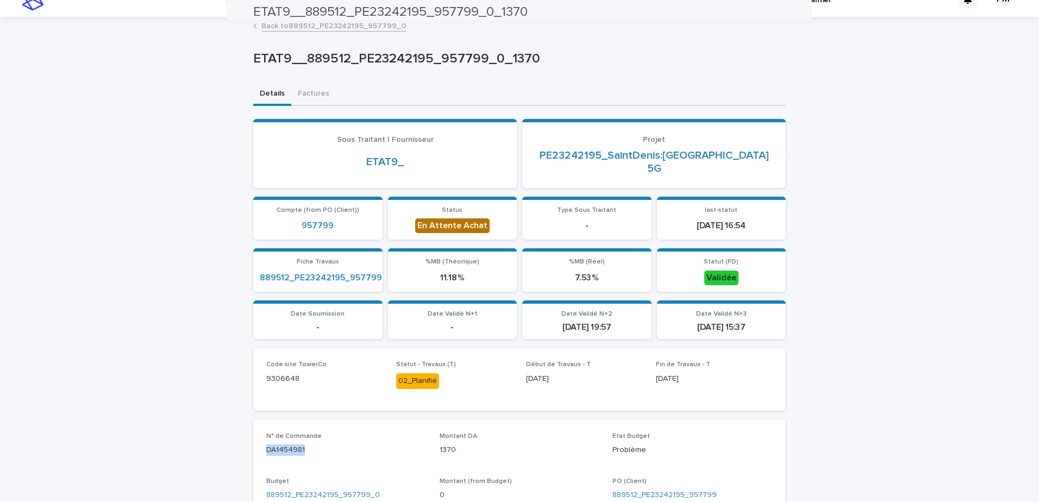
scroll to position [0, 0]
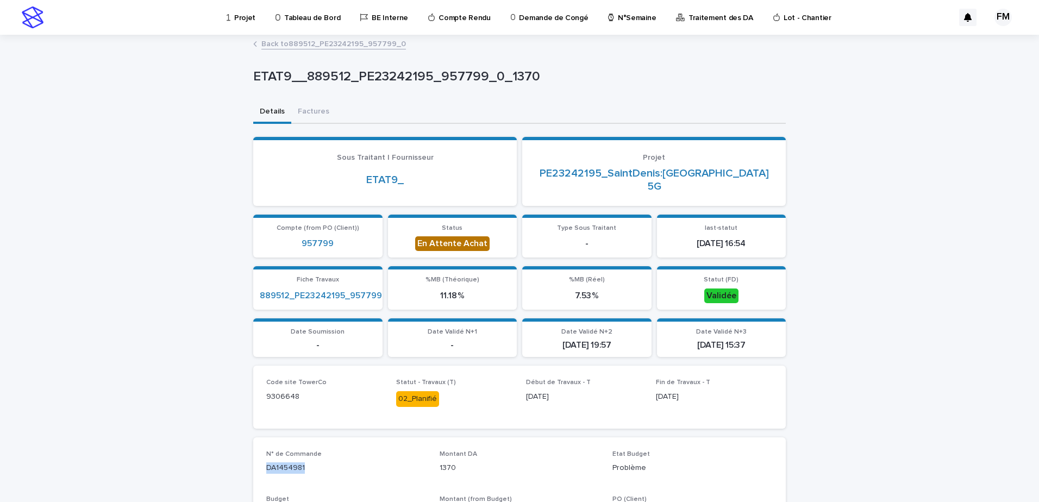
click at [306, 42] on link "Back to 889512_PE23242195_957799_0" at bounding box center [333, 43] width 145 height 12
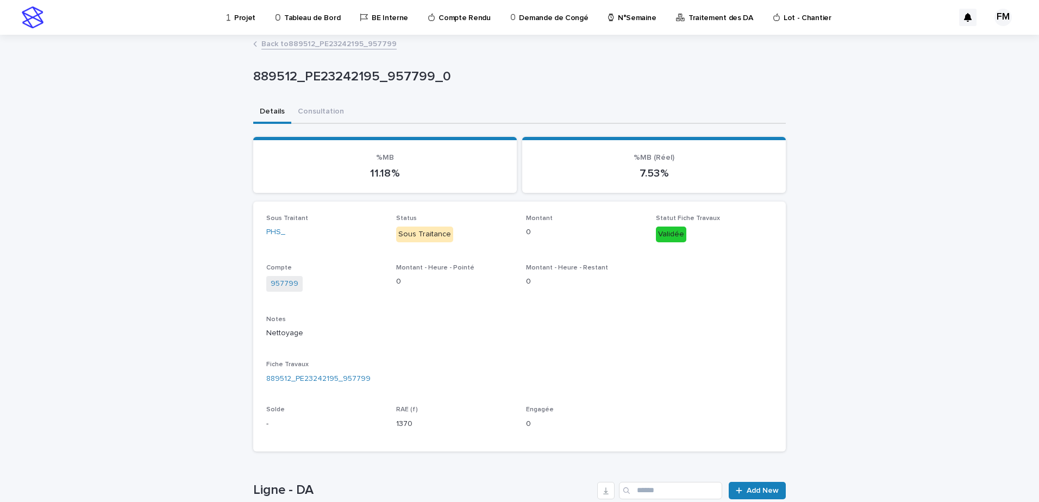
click at [237, 9] on p "Projet" at bounding box center [244, 11] width 21 height 23
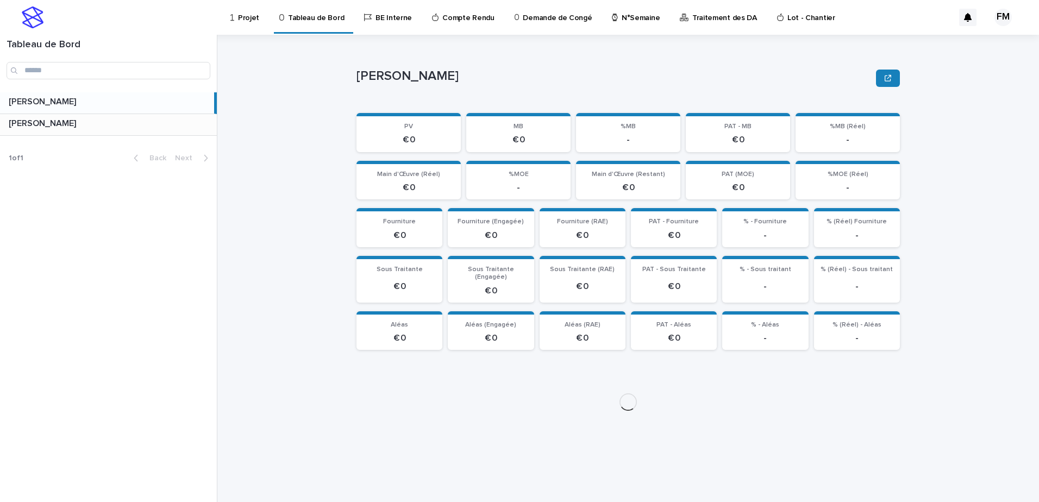
click at [140, 131] on div "FERIANI [PERSON_NAME]" at bounding box center [108, 124] width 217 height 21
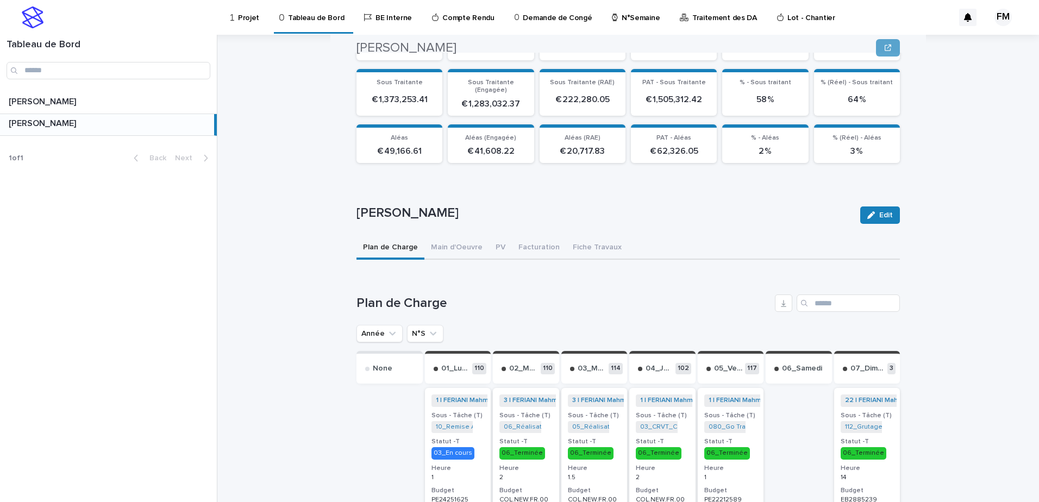
scroll to position [269, 0]
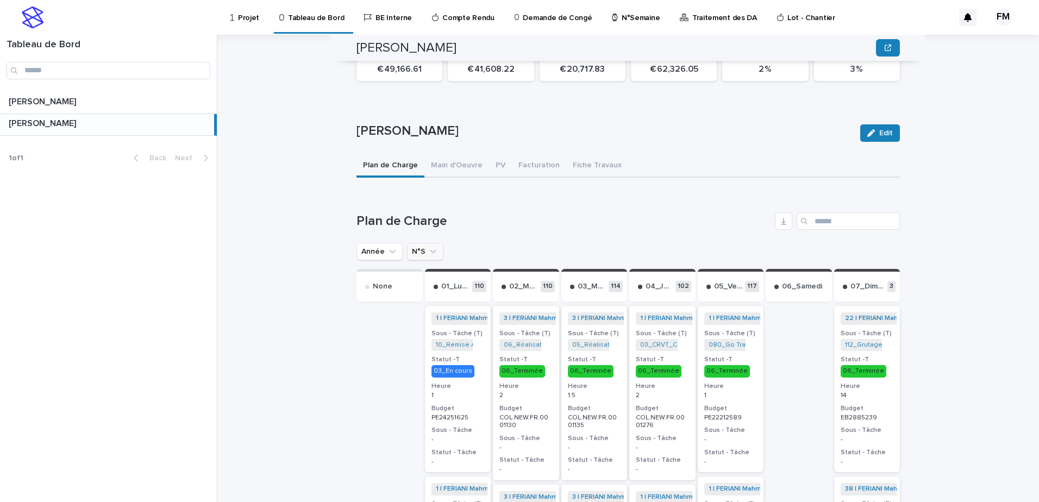
click at [430, 250] on icon "N°S" at bounding box center [433, 252] width 7 height 4
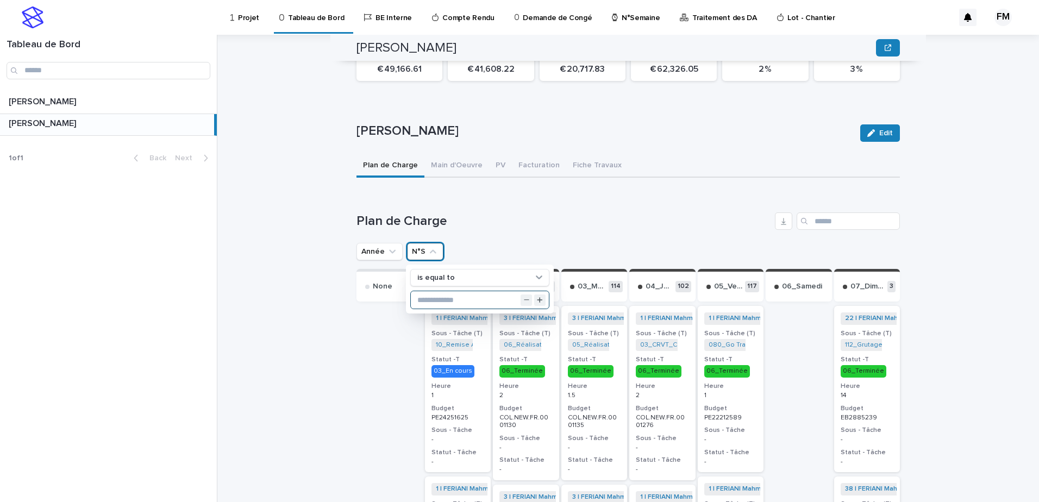
click at [441, 291] on input "text" at bounding box center [480, 299] width 138 height 17
type input "**"
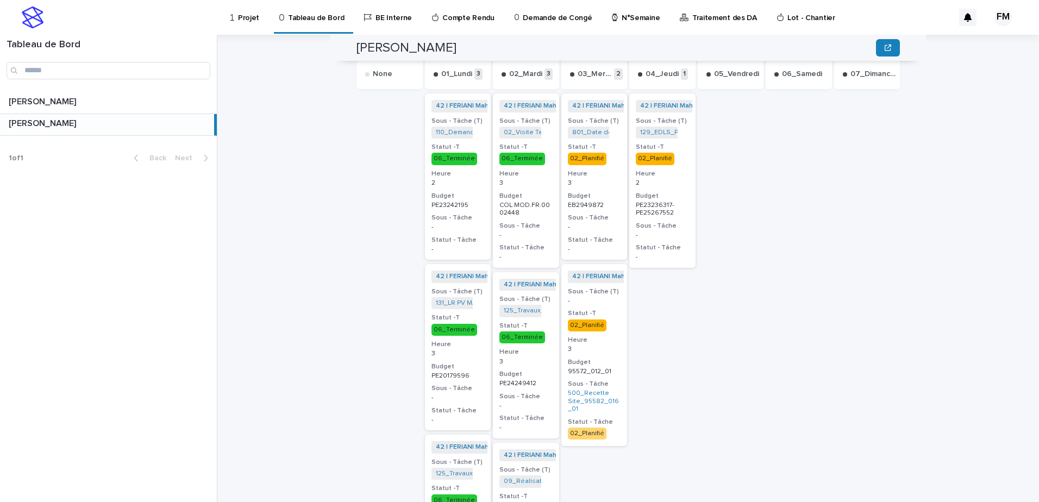
scroll to position [541, 0]
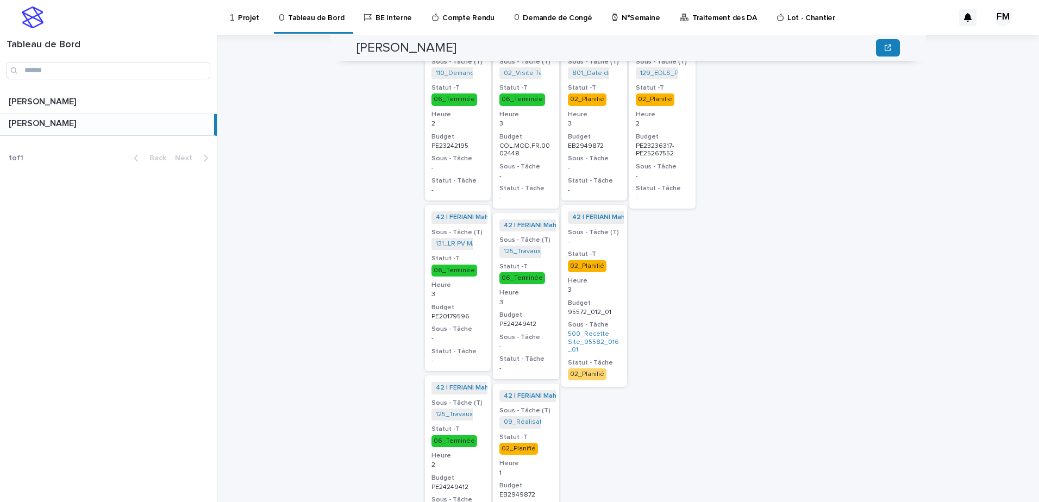
click at [618, 295] on div "42 | FERIANI Mahmoud | 2025 + 0 Sous - Tâche (T) - Statut -T 02_Planifié Heure …" at bounding box center [594, 296] width 66 height 182
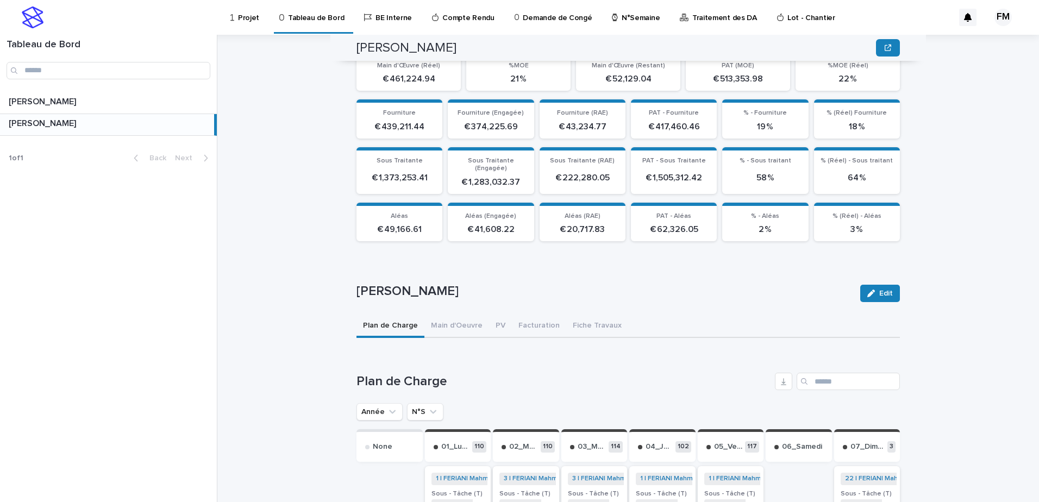
scroll to position [147, 0]
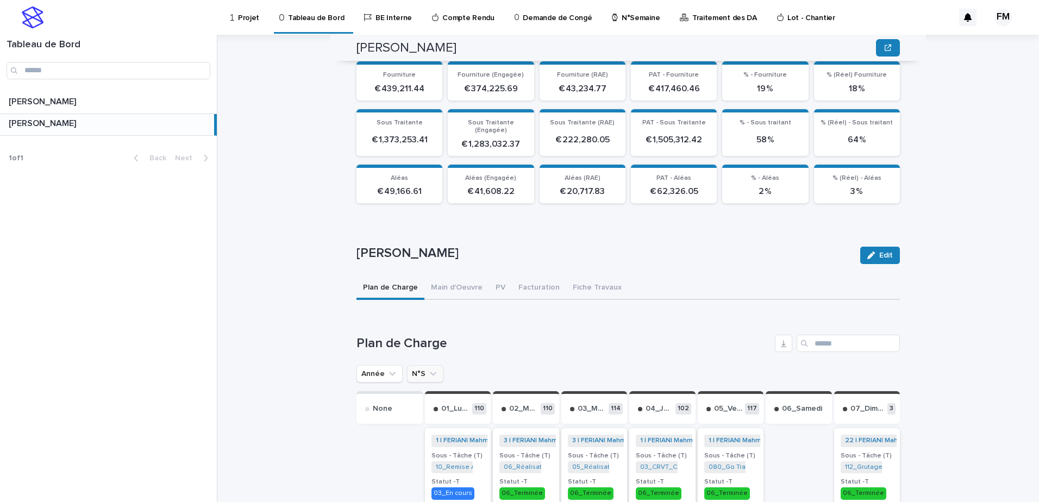
click at [429, 365] on button "N°S" at bounding box center [425, 373] width 36 height 17
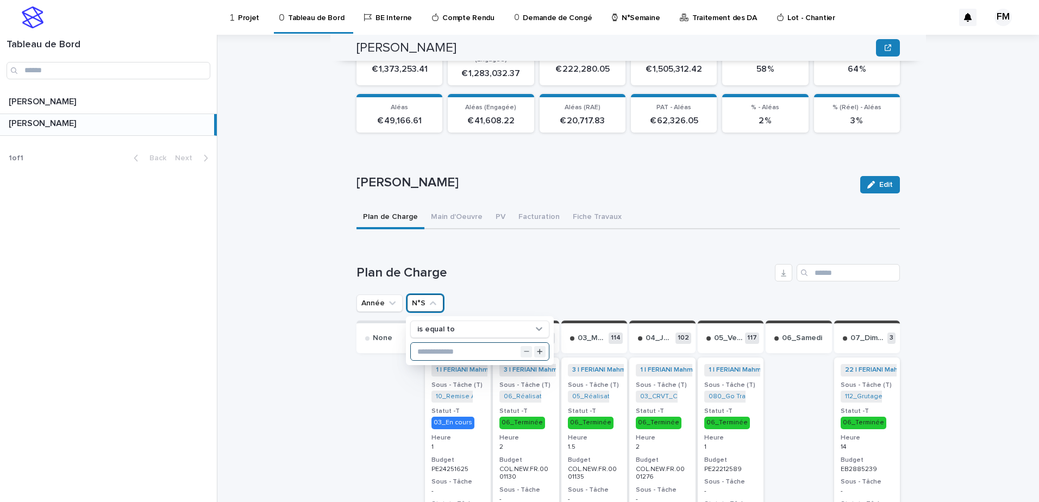
click at [446, 343] on input "text" at bounding box center [480, 351] width 138 height 17
type input "**"
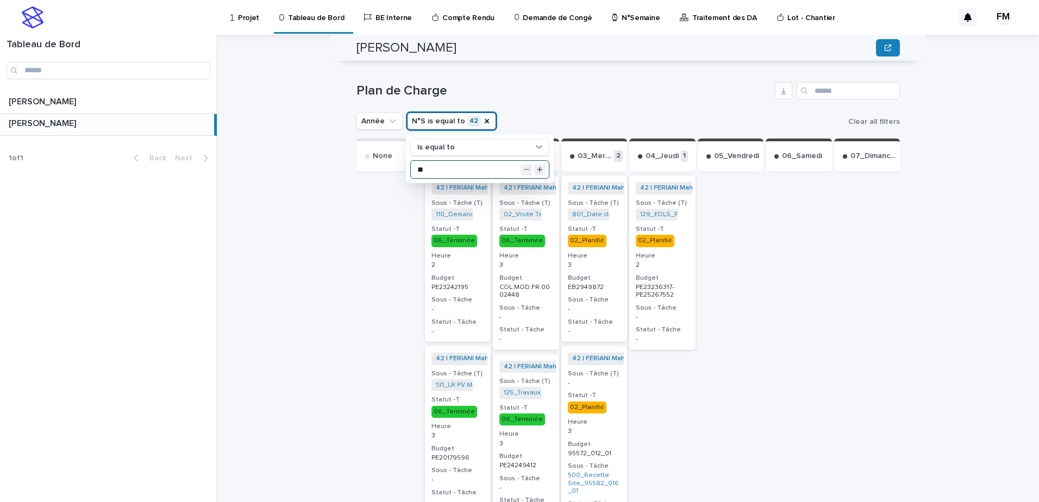
scroll to position [435, 0]
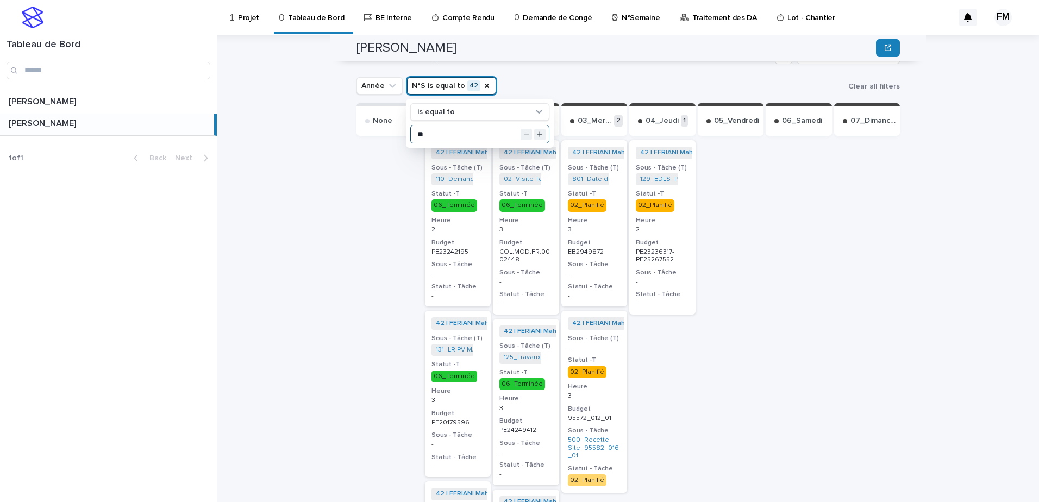
click at [612, 239] on h3 "Budget" at bounding box center [594, 243] width 53 height 9
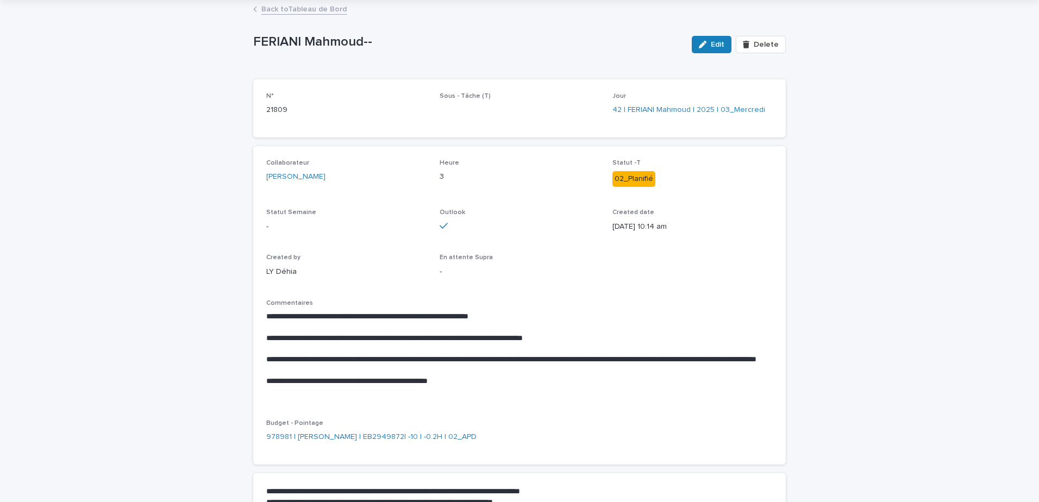
scroll to position [58, 0]
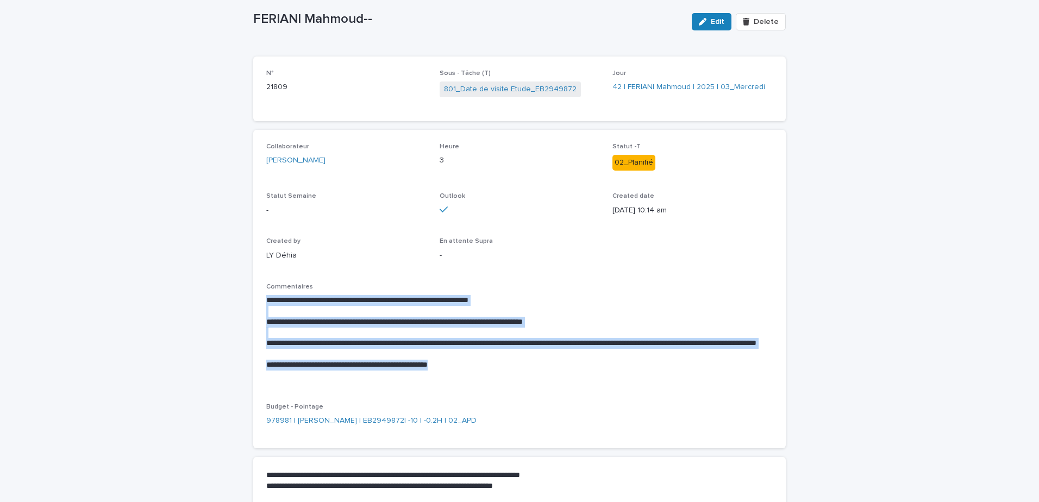
drag, startPoint x: 480, startPoint y: 362, endPoint x: 256, endPoint y: 299, distance: 232.7
click at [256, 299] on div "**********" at bounding box center [519, 289] width 532 height 318
copy div "**********"
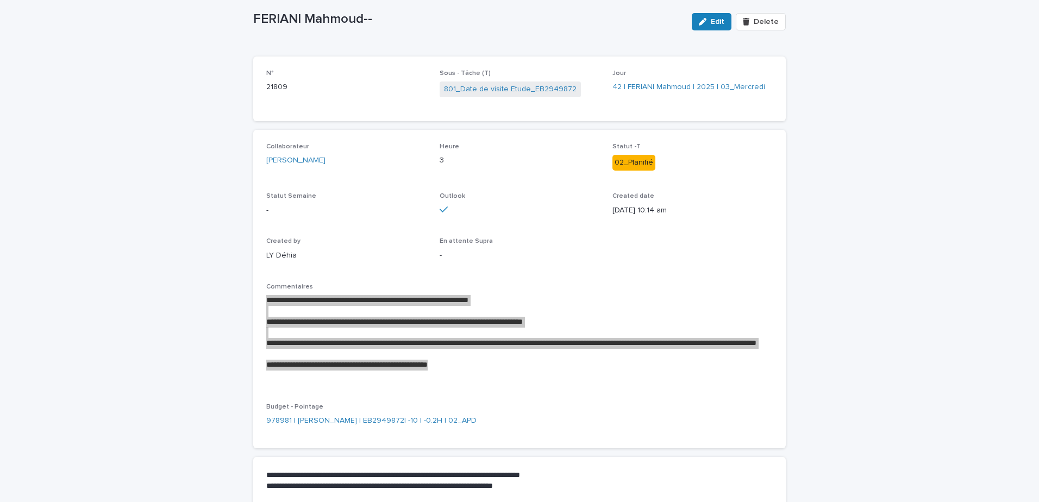
scroll to position [0, 0]
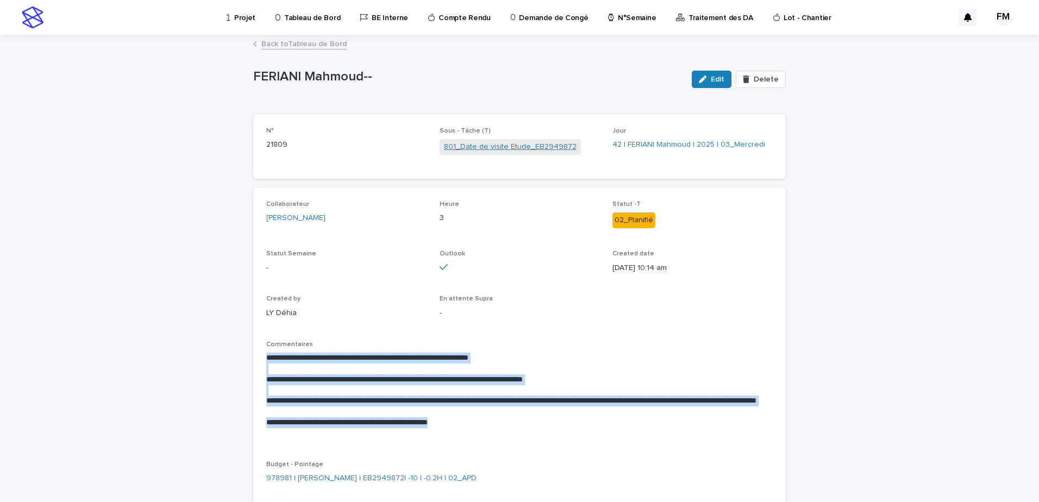
click at [470, 151] on link "801_Date de visite Etude_EB2949872" at bounding box center [510, 146] width 133 height 11
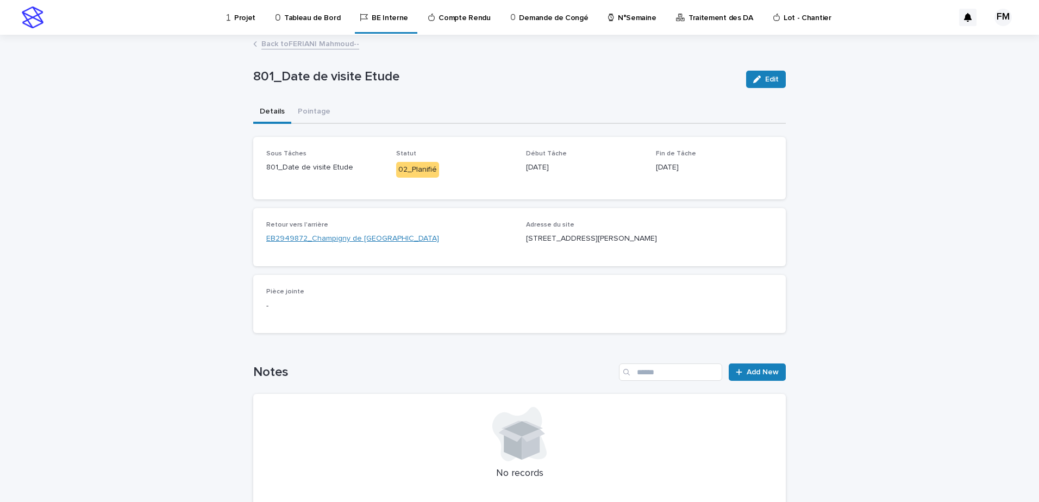
click at [360, 242] on link "EB2949872_Champigny de [GEOGRAPHIC_DATA]" at bounding box center [352, 238] width 173 height 11
click at [654, 243] on p "[STREET_ADDRESS][PERSON_NAME]" at bounding box center [649, 238] width 247 height 11
click at [654, 240] on p "[STREET_ADDRESS][PERSON_NAME]" at bounding box center [649, 238] width 247 height 11
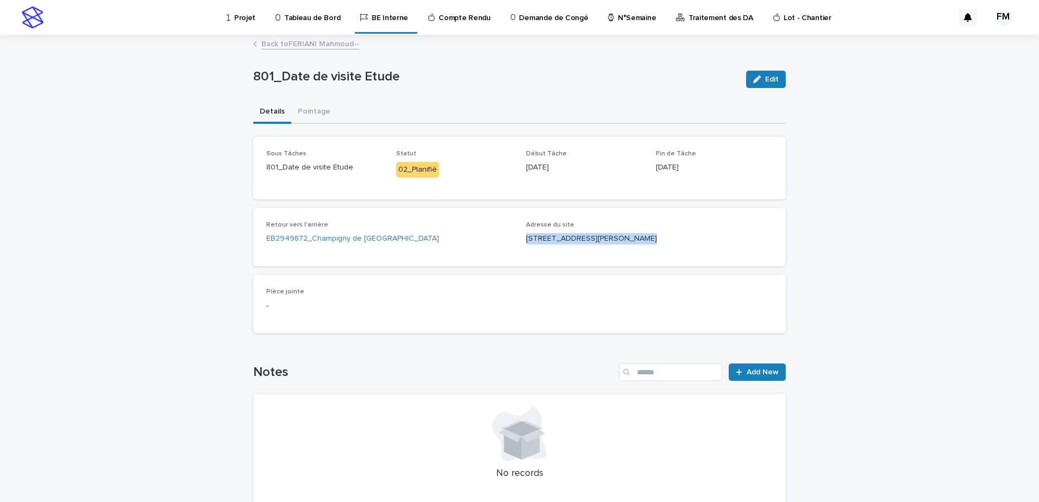
copy div "[STREET_ADDRESS][PERSON_NAME] Loading... Saving…"
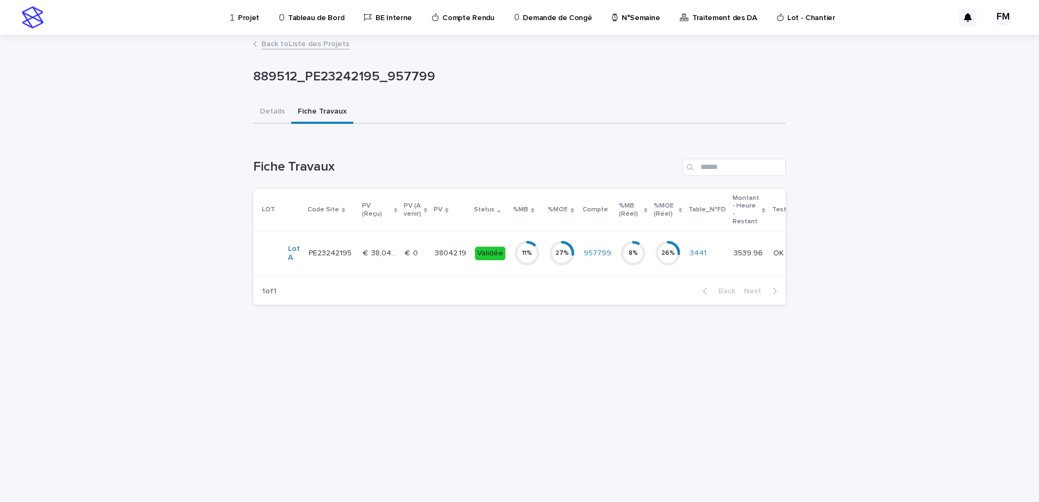
click at [252, 27] on link "Projet" at bounding box center [246, 17] width 35 height 34
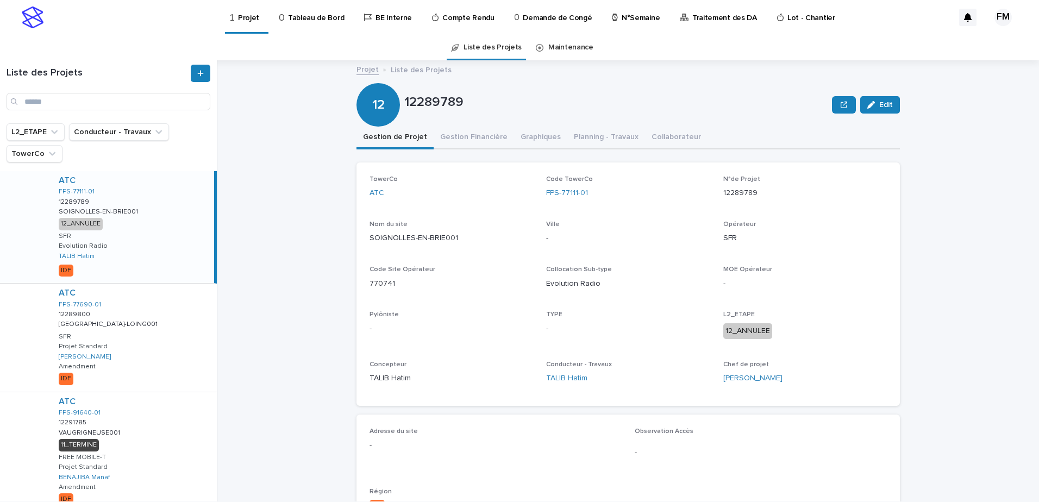
click at [322, 13] on p "Tableau de Bord" at bounding box center [316, 11] width 56 height 23
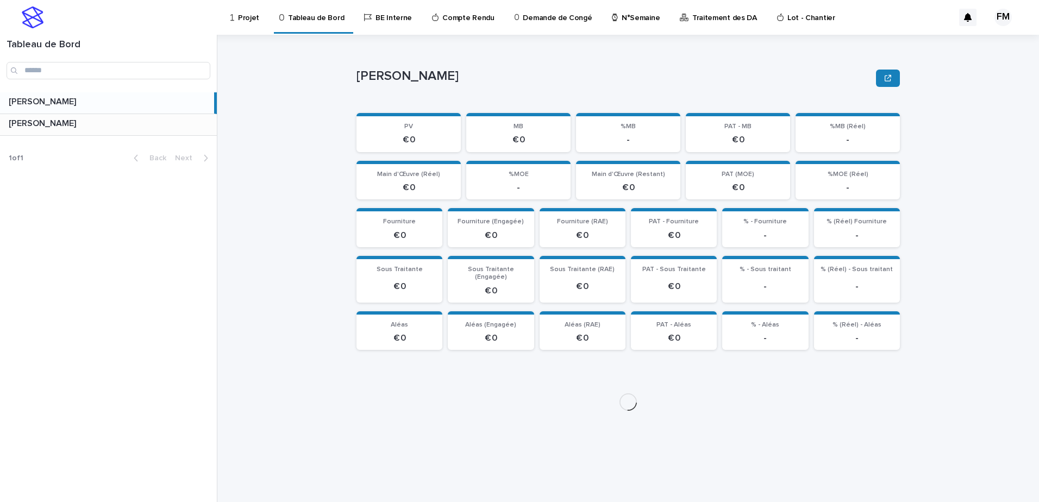
click at [197, 130] on div "FERIANI [PERSON_NAME]" at bounding box center [108, 124] width 217 height 21
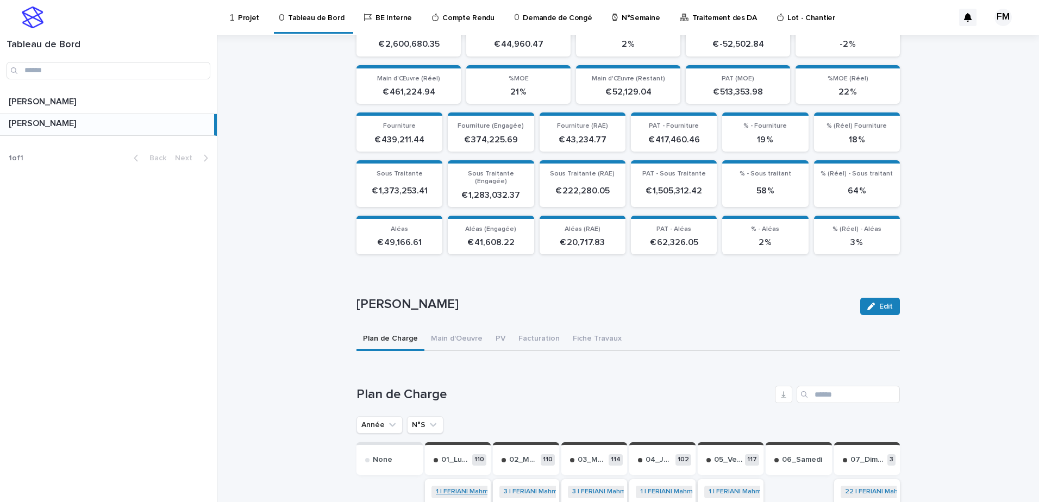
scroll to position [160, 0]
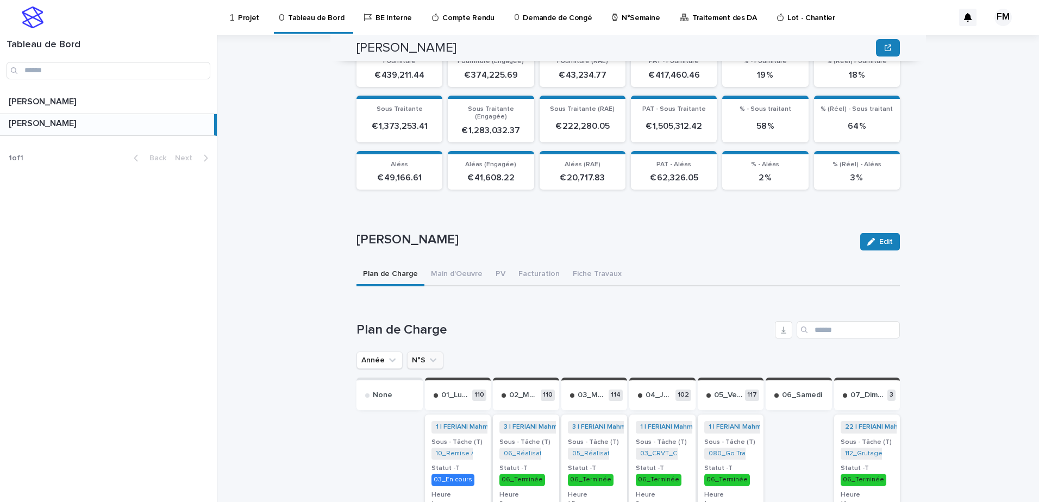
click at [428, 355] on icon "N°S" at bounding box center [433, 360] width 11 height 11
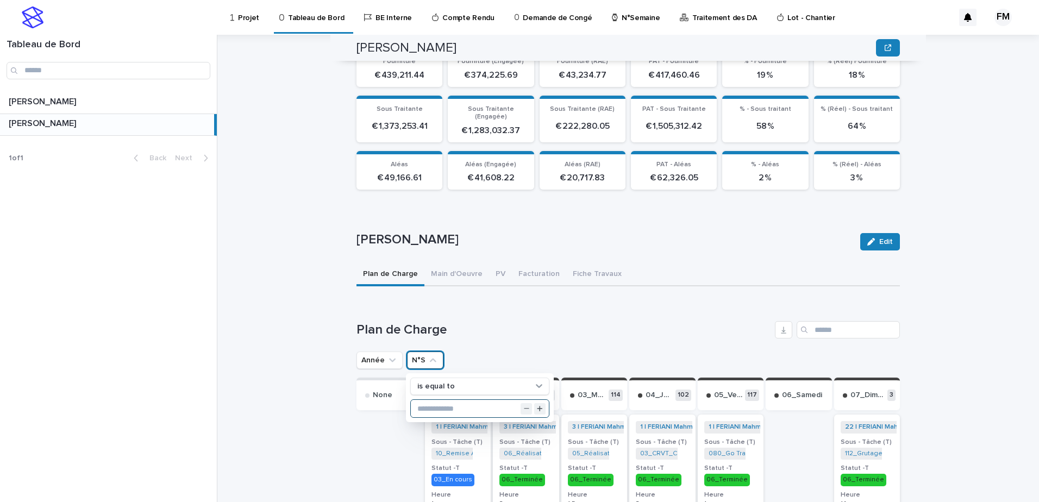
click at [438, 400] on input "text" at bounding box center [480, 408] width 138 height 17
type input "**"
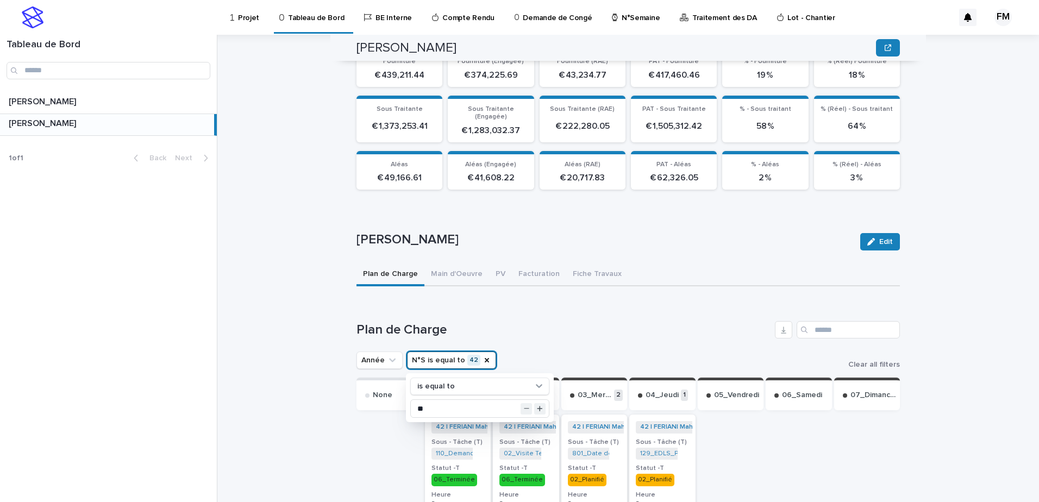
click at [630, 328] on h1 "Plan de Charge" at bounding box center [563, 330] width 414 height 16
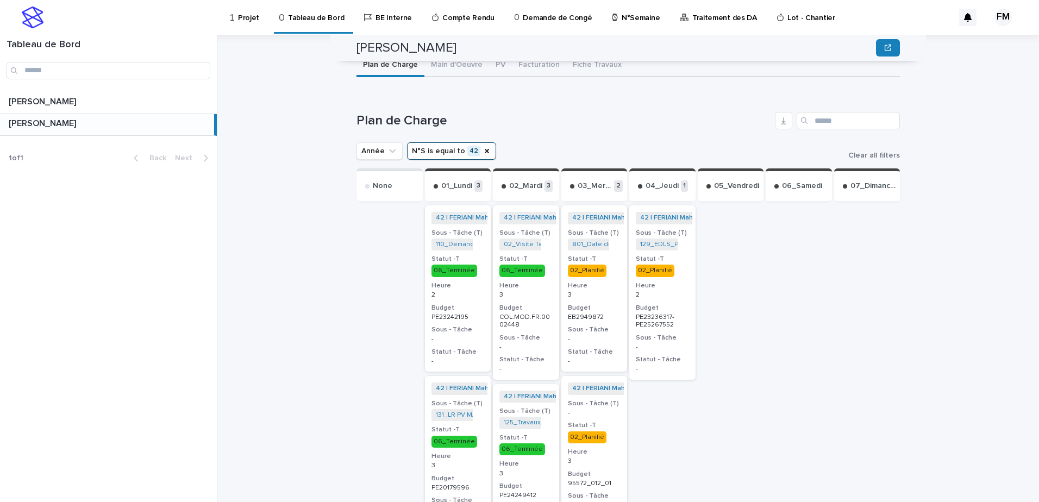
scroll to position [378, 0]
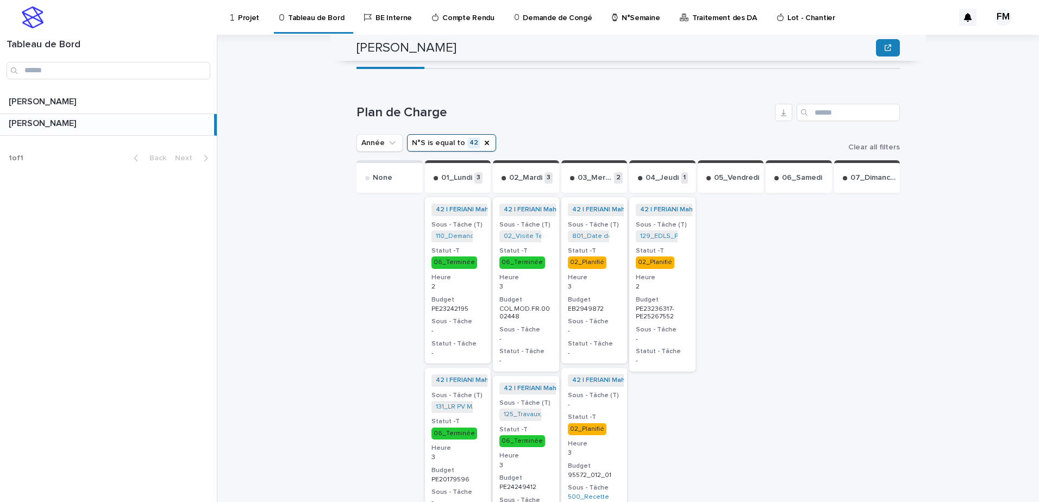
click at [546, 283] on p "3" at bounding box center [525, 287] width 53 height 8
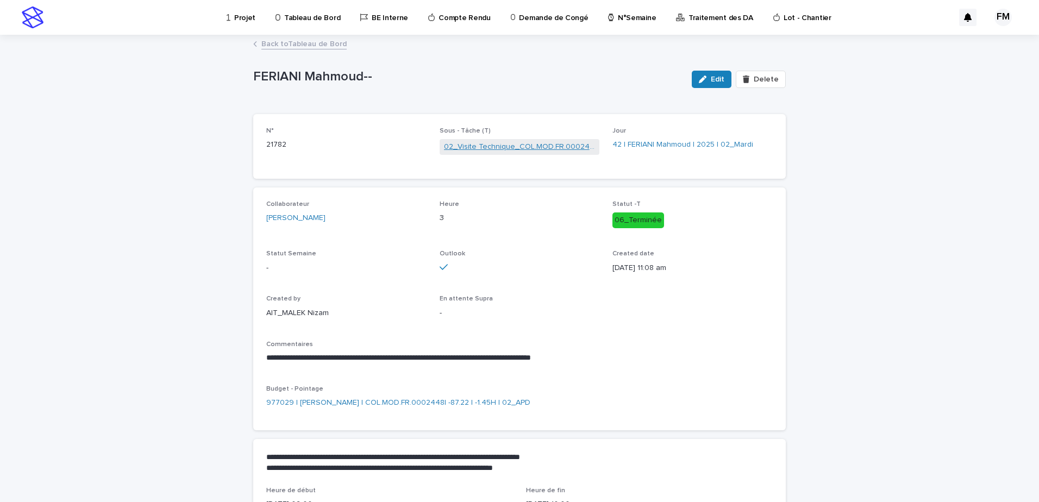
click at [567, 142] on link "02_Visite Technique_COL.MOD.FR.0002448" at bounding box center [520, 146] width 152 height 11
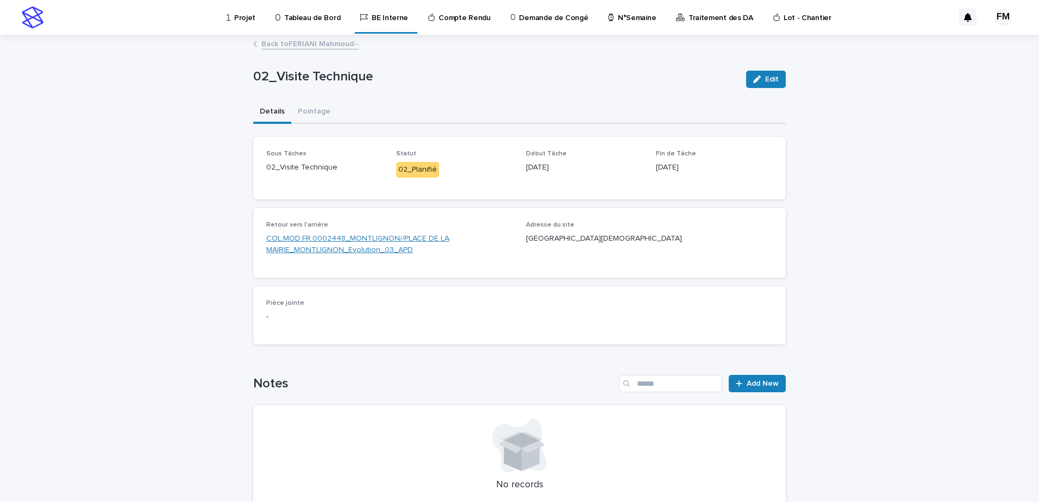
click at [278, 242] on link "COL.MOD.FR.0002448_MONTLIGNON//PLACE DE LA MAIRIE_MONTLIGNON_Evolution_03_APD" at bounding box center [389, 244] width 247 height 23
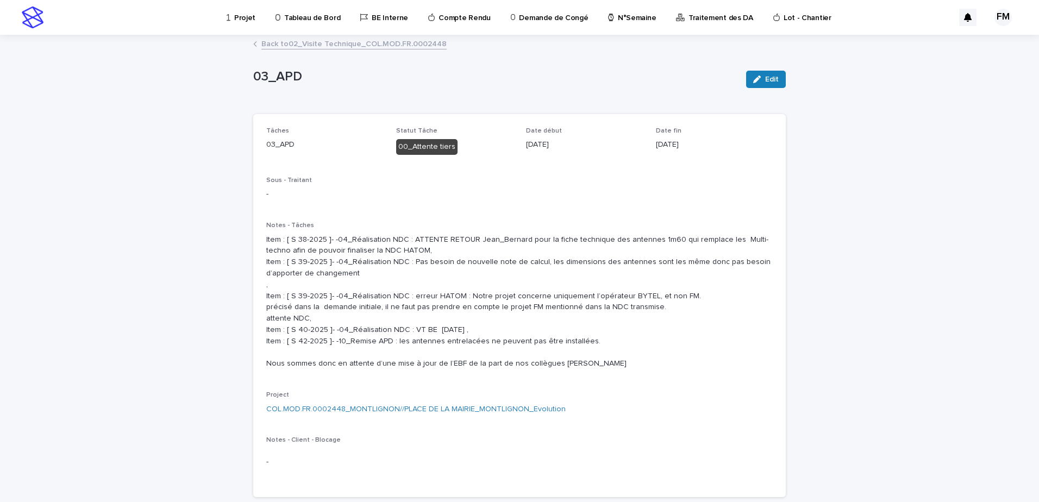
scroll to position [54, 0]
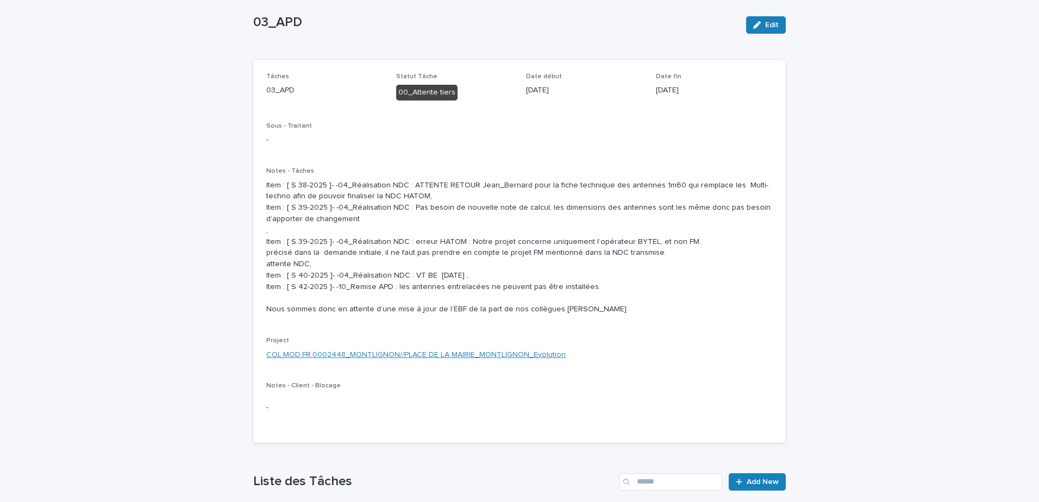
click at [377, 361] on link "COL.MOD.FR.0002448_MONTLIGNON//PLACE DE LA MAIRIE_MONTLIGNON_Evolution" at bounding box center [415, 354] width 299 height 11
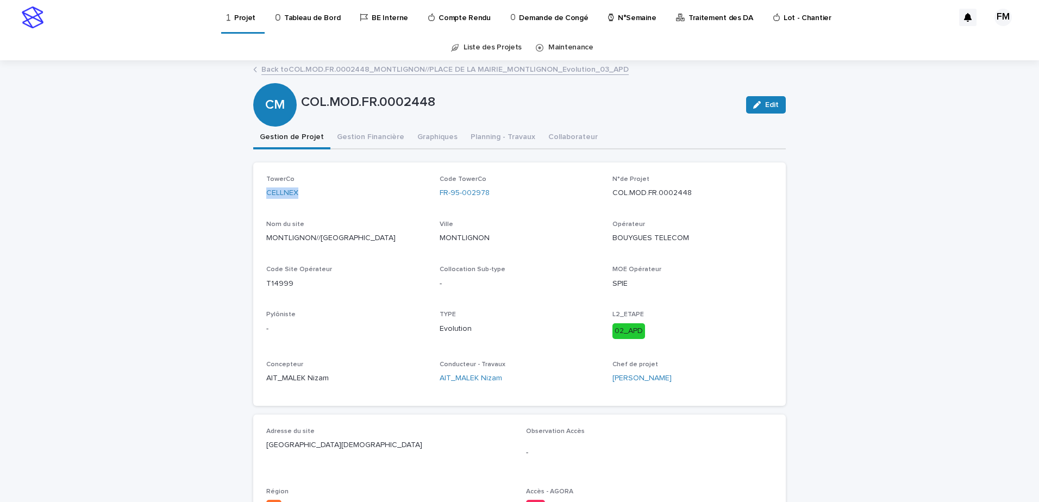
drag, startPoint x: 321, startPoint y: 203, endPoint x: 250, endPoint y: 203, distance: 70.6
click at [253, 203] on div "TowerCo CELLNEX Code TowerCo FR-95-002978 N°de Projet COL.MOD.FR.0002448 Nom du…" at bounding box center [519, 283] width 532 height 243
copy link "CELLNEX"
drag, startPoint x: 487, startPoint y: 196, endPoint x: 431, endPoint y: 189, distance: 57.0
click at [431, 189] on div "TowerCo CELLNEX Code TowerCo FR-95-002978 N°de Projet COL.MOD.FR.0002448 Nom du…" at bounding box center [519, 283] width 506 height 217
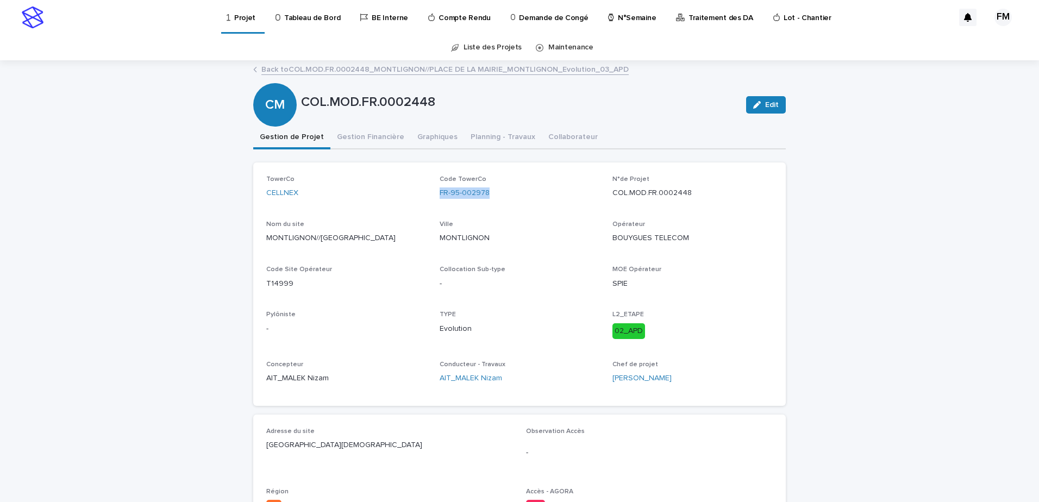
copy link "FR-95-002978"
click at [288, 241] on p "MONTLIGNON//PLACE DE LA MAIRIE" at bounding box center [346, 238] width 160 height 11
copy p "MONTLIGNON//PLACE DE LA MAIRIE"
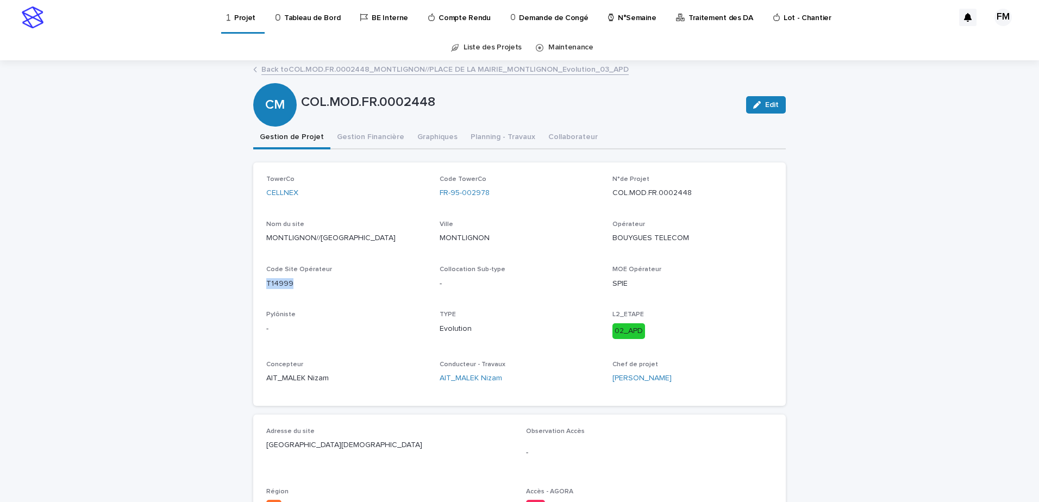
drag, startPoint x: 295, startPoint y: 280, endPoint x: 241, endPoint y: 281, distance: 53.8
copy p "T14999"
click at [241, 19] on p "Projet" at bounding box center [244, 11] width 21 height 23
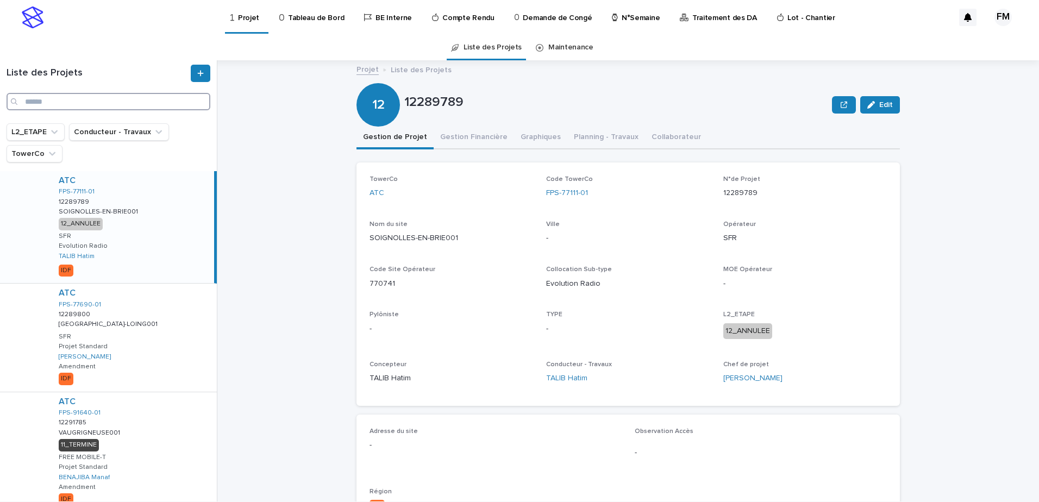
click at [122, 103] on input "Search" at bounding box center [109, 101] width 204 height 17
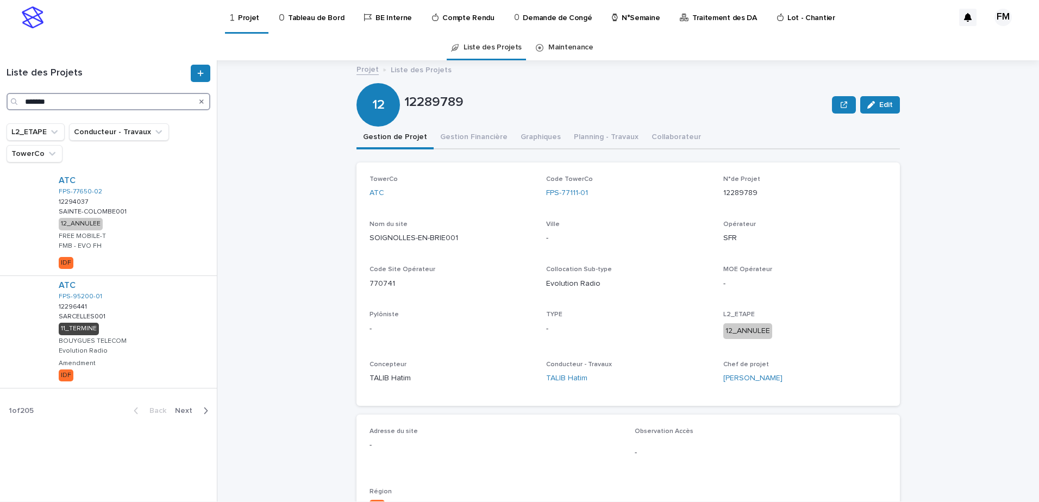
type input "*******"
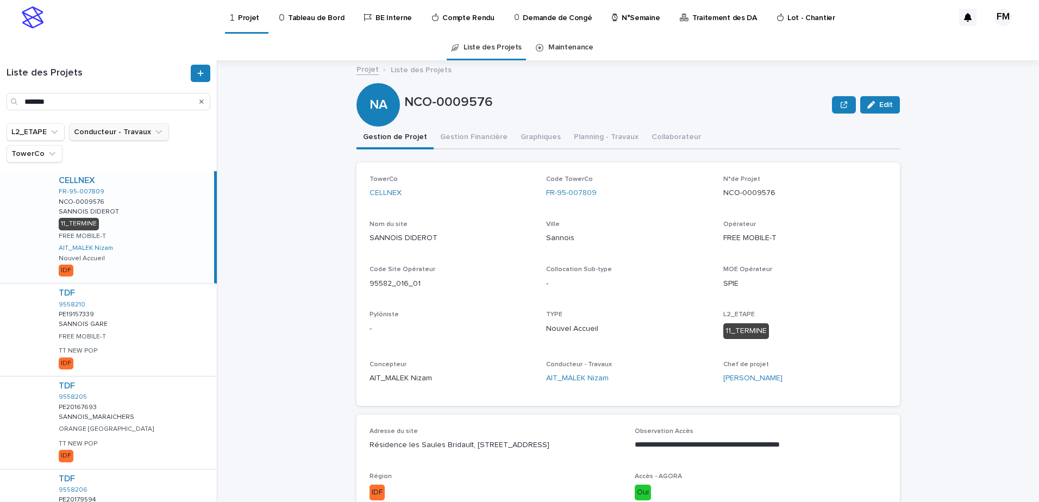
click at [86, 131] on button "Conducteur - Travaux" at bounding box center [119, 131] width 100 height 17
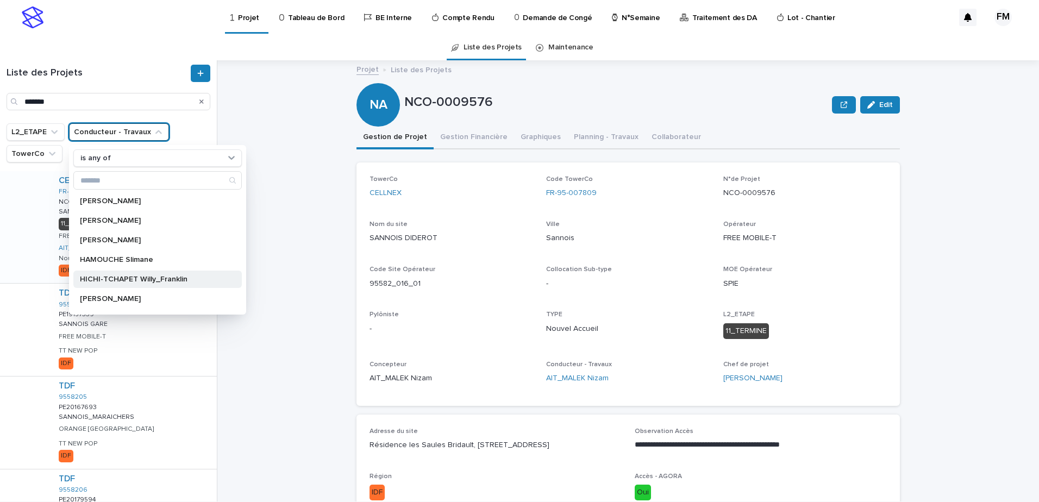
scroll to position [217, 0]
click at [303, 20] on p "Tableau de Bord" at bounding box center [316, 11] width 56 height 23
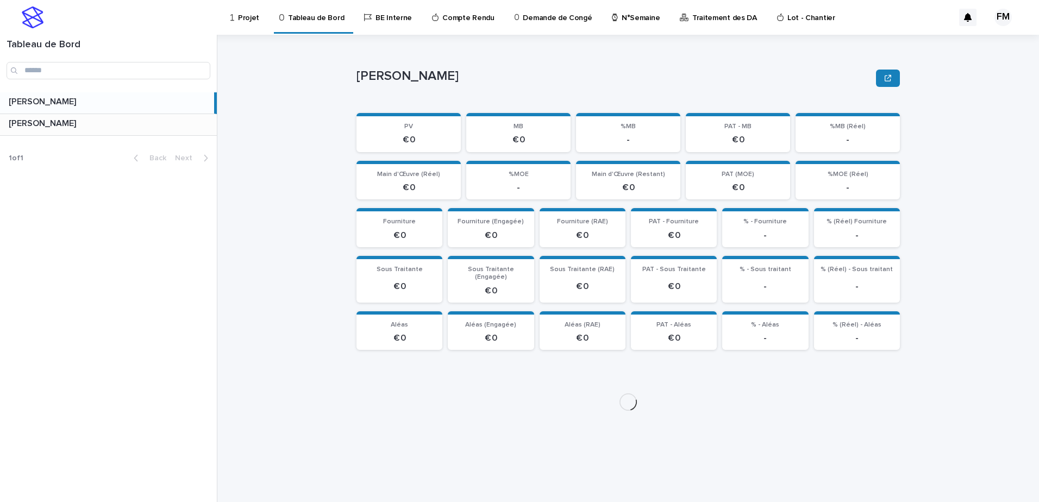
click at [123, 130] on div "FERIANI [PERSON_NAME]" at bounding box center [108, 124] width 217 height 21
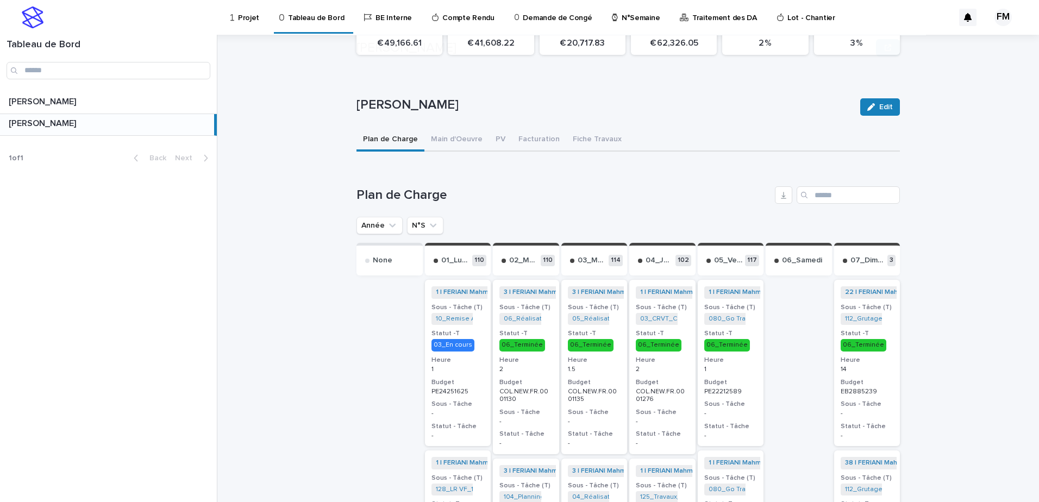
scroll to position [323, 0]
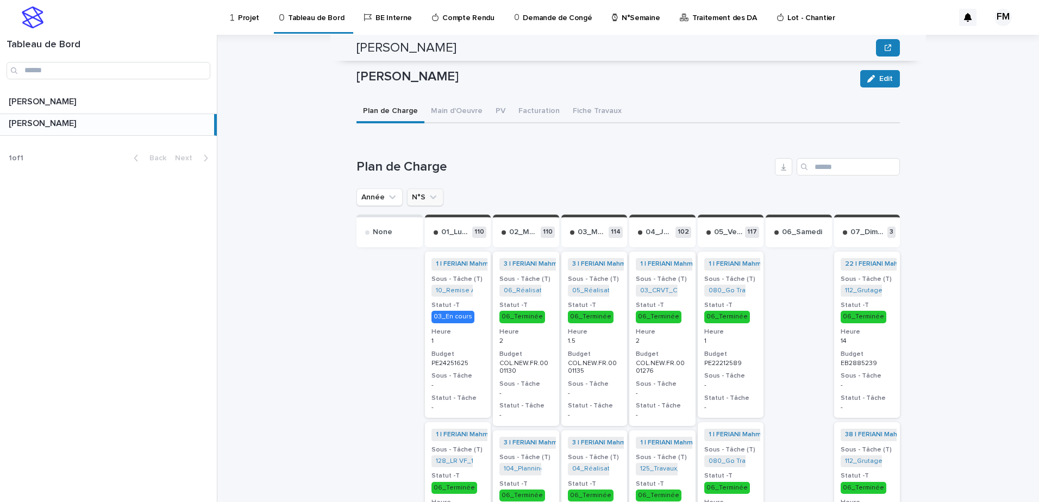
click at [412, 191] on button "N°S" at bounding box center [425, 197] width 36 height 17
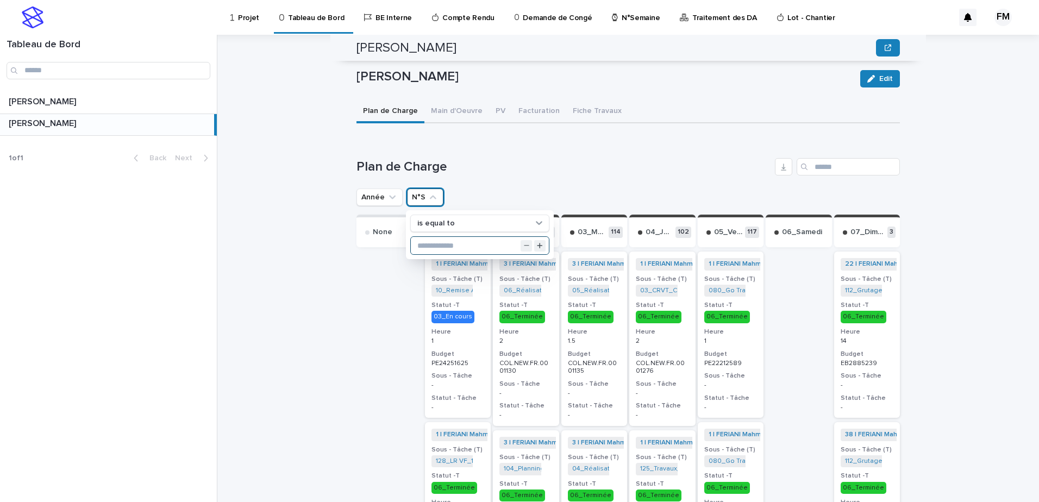
click at [443, 237] on input "text" at bounding box center [480, 245] width 138 height 17
type input "**"
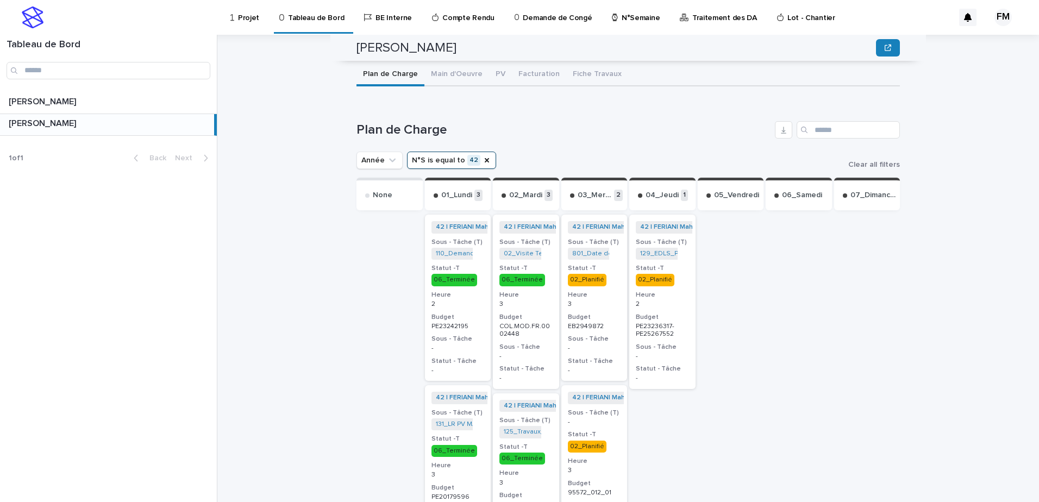
scroll to position [378, 0]
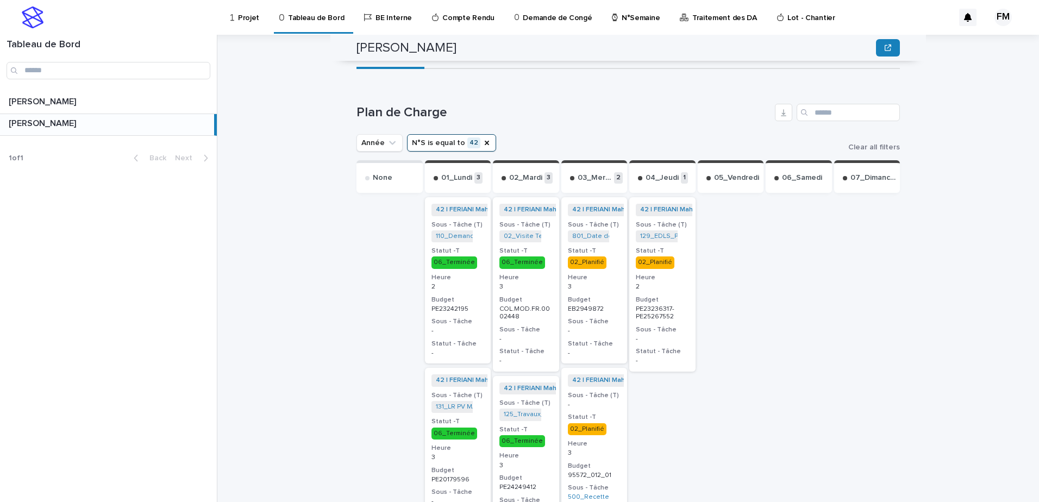
click at [607, 340] on h3 "Statut - Tâche" at bounding box center [594, 344] width 53 height 9
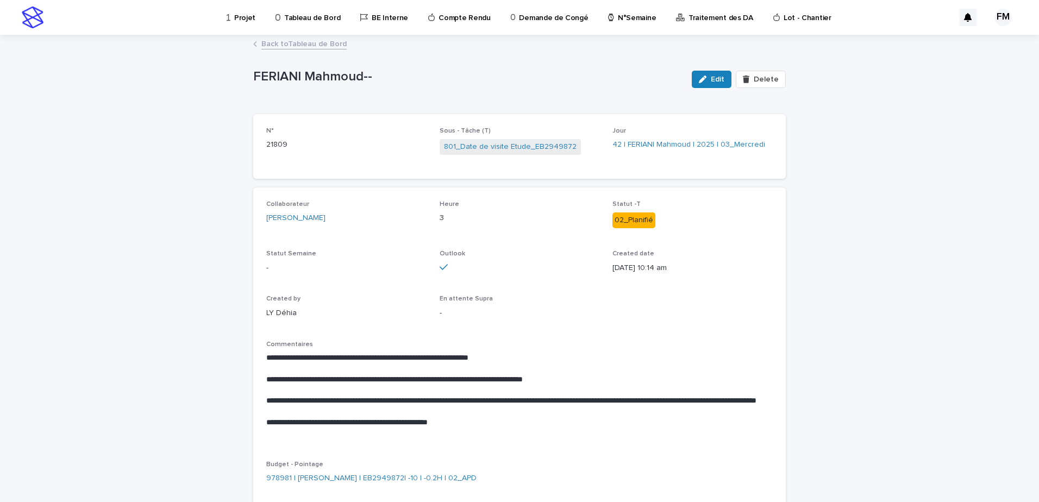
click at [317, 43] on link "Back to Tableau de Bord" at bounding box center [303, 43] width 85 height 12
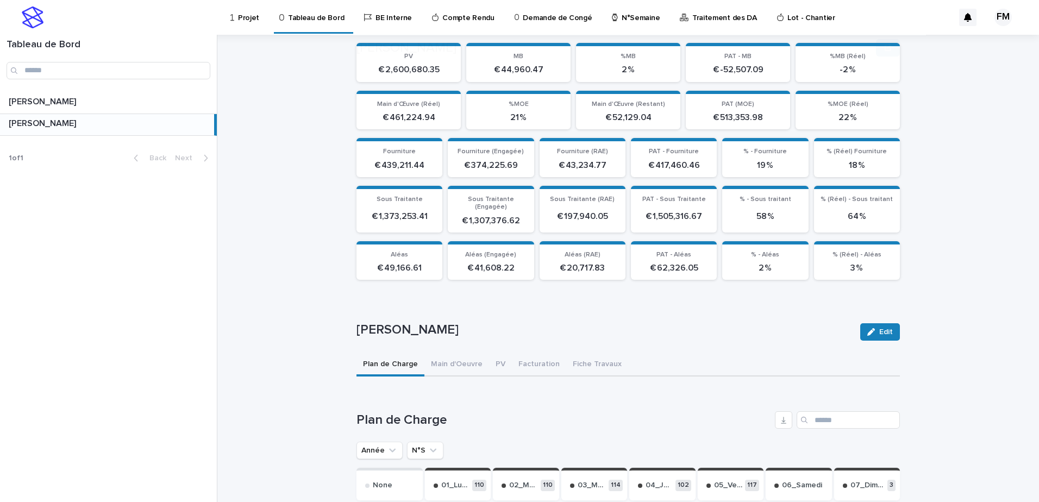
scroll to position [217, 0]
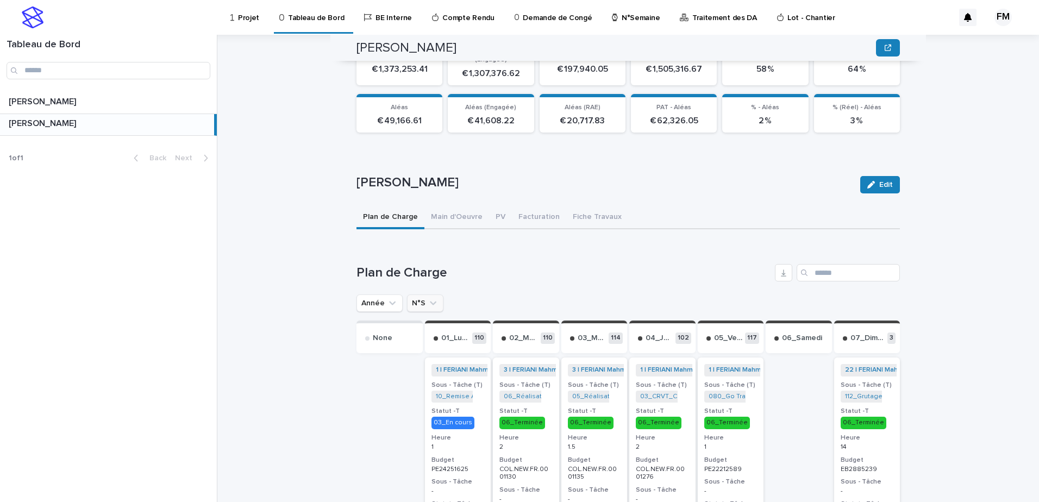
click at [428, 298] on icon "N°S" at bounding box center [433, 303] width 11 height 11
click at [465, 354] on div "is equal to" at bounding box center [465, 335] width 119 height 39
click at [461, 349] on input "text" at bounding box center [465, 345] width 111 height 14
click at [461, 343] on input "text" at bounding box center [465, 345] width 111 height 14
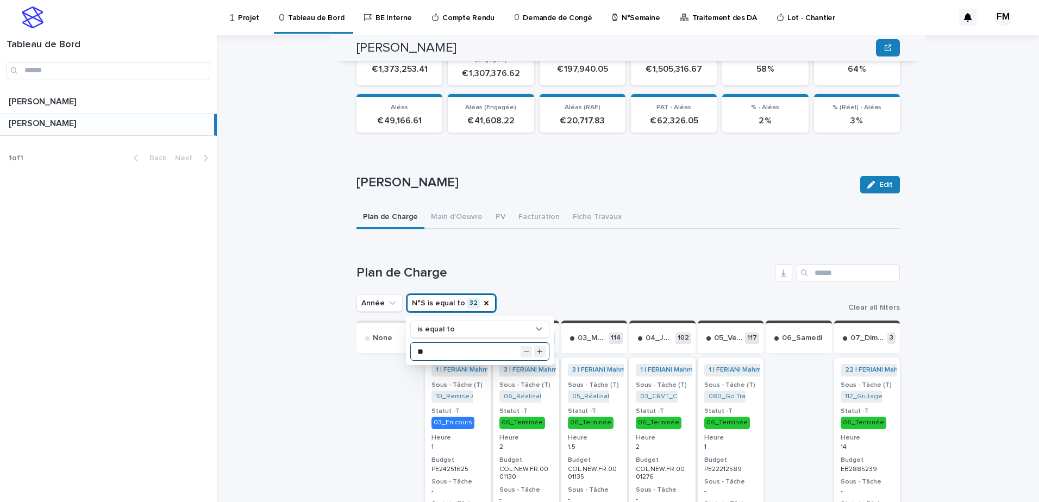
type input "*"
type input "**"
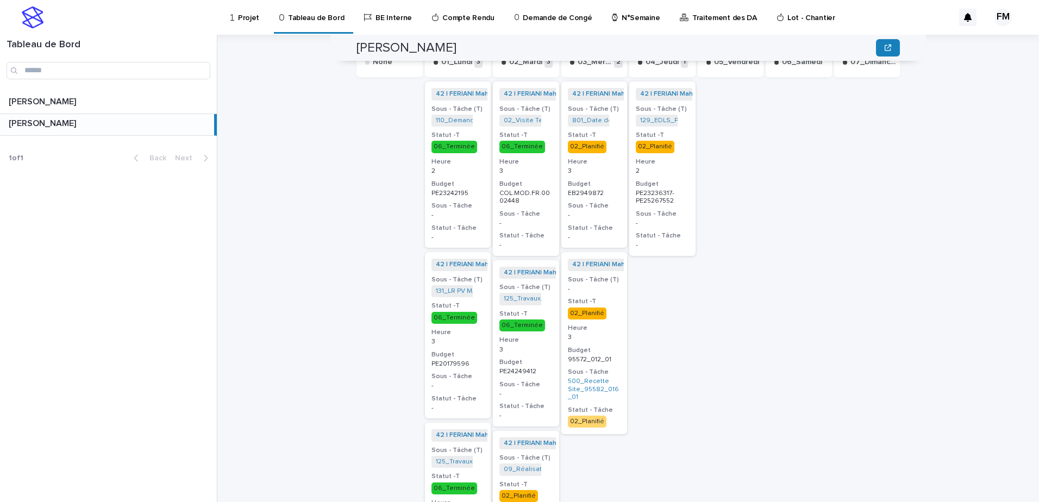
scroll to position [489, 0]
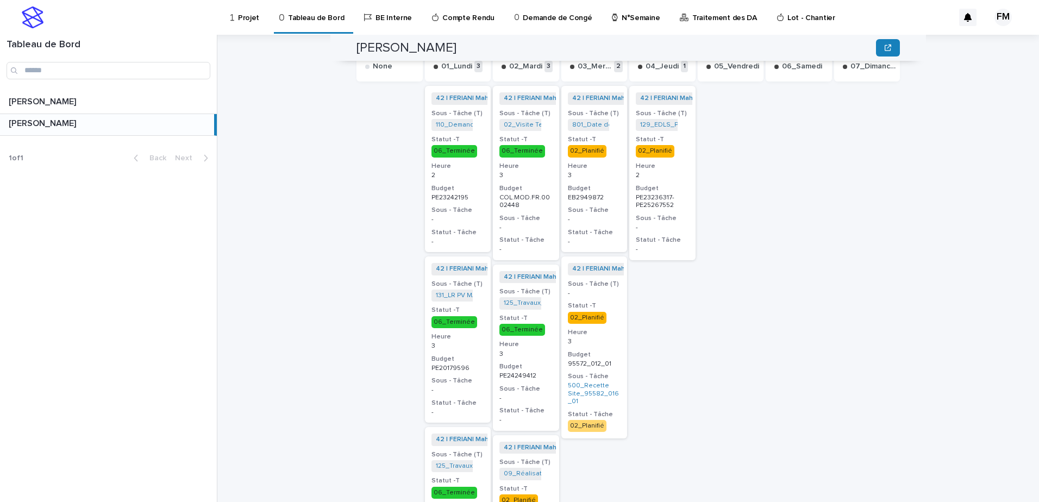
click at [607, 312] on p "02_Planifié" at bounding box center [594, 318] width 53 height 12
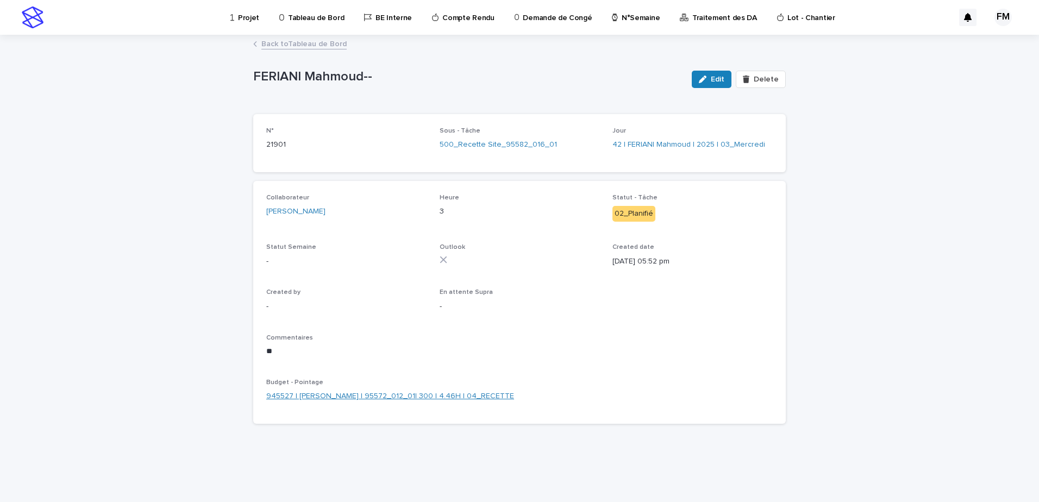
click at [433, 398] on link "945527 | [PERSON_NAME] | 95572_012_01| 300 | 4.46H | 04_RECETTE" at bounding box center [390, 396] width 248 height 11
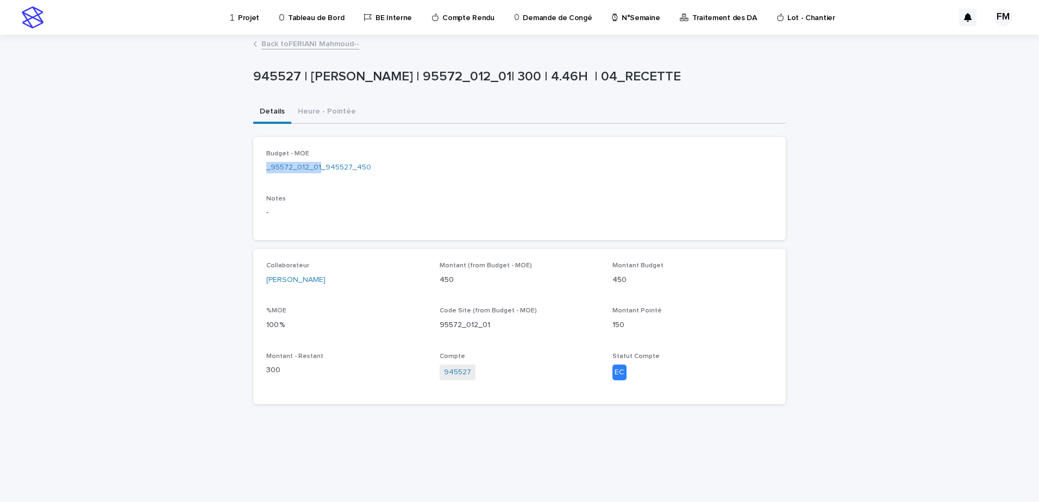
drag, startPoint x: 277, startPoint y: 172, endPoint x: 320, endPoint y: 174, distance: 43.0
click at [320, 174] on div "Budget - MOE _95572_012_01_945527_450 Notes -" at bounding box center [519, 188] width 532 height 103
copy link "_95572_012_01"
